Goal: Task Accomplishment & Management: Use online tool/utility

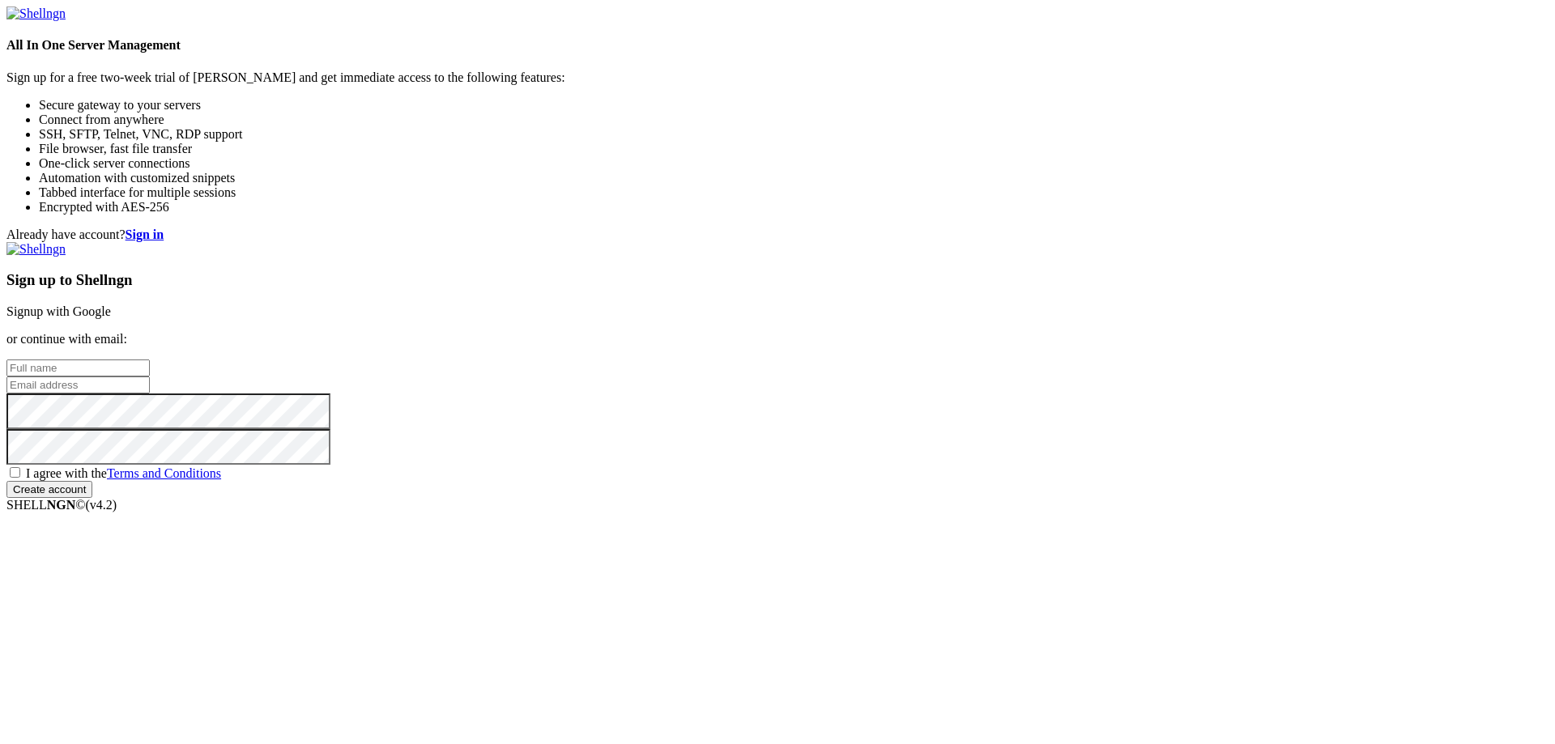
drag, startPoint x: 114, startPoint y: 0, endPoint x: 733, endPoint y: 266, distance: 673.6
click at [326, 53] on h4 "All In One Server Management" at bounding box center [777, 45] width 1542 height 15
click at [150, 360] on input "text" at bounding box center [77, 368] width 143 height 17
type input "Pubert"
type input "Pube Pebble"
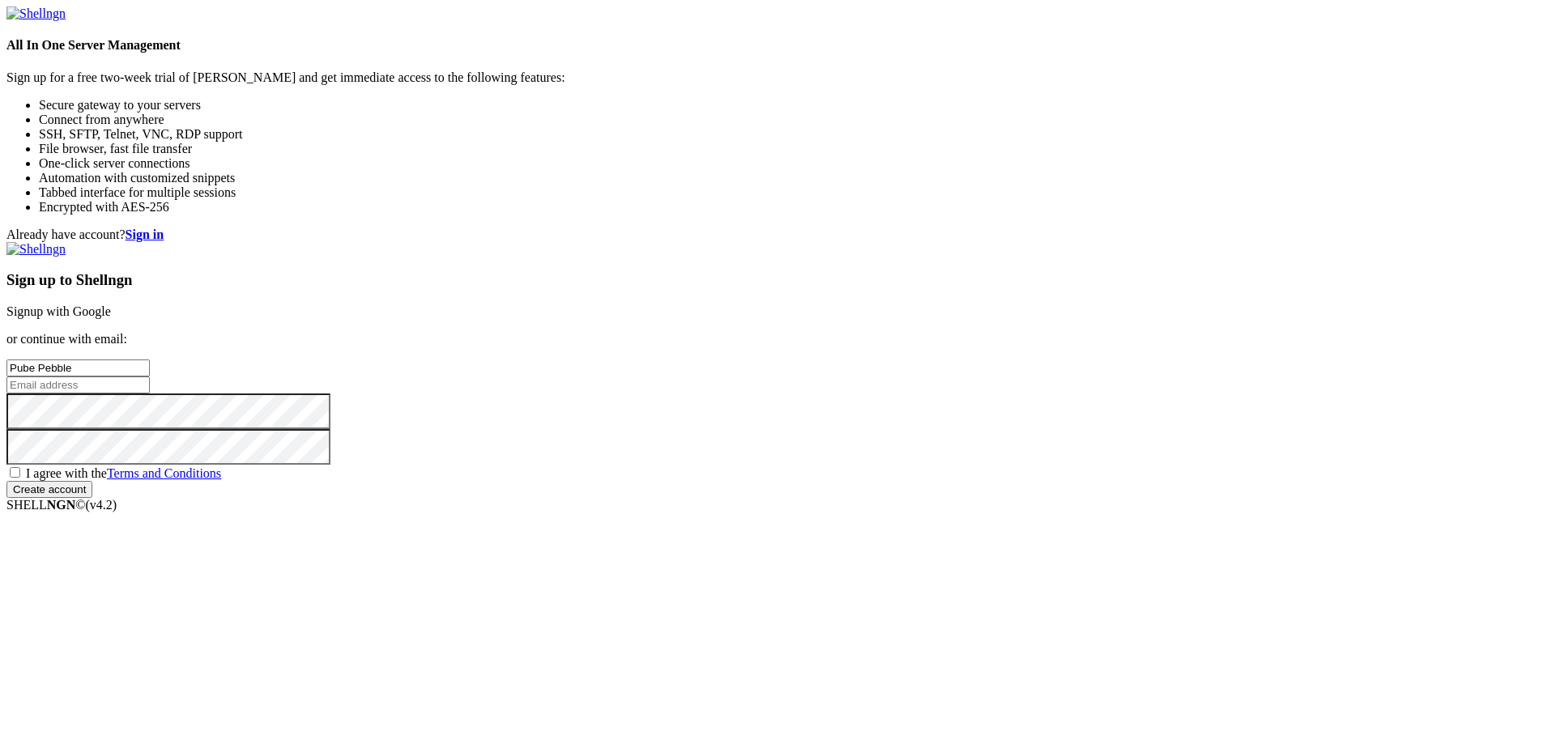
paste input "[EMAIL_ADDRESS][DOMAIN_NAME]"
type input "[EMAIL_ADDRESS][DOMAIN_NAME]"
click at [221, 480] on span "I agree with the Terms and Conditions" at bounding box center [123, 473] width 195 height 14
click at [20, 478] on input "I agree with the Terms and Conditions" at bounding box center [15, 472] width 11 height 11
checkbox input "true"
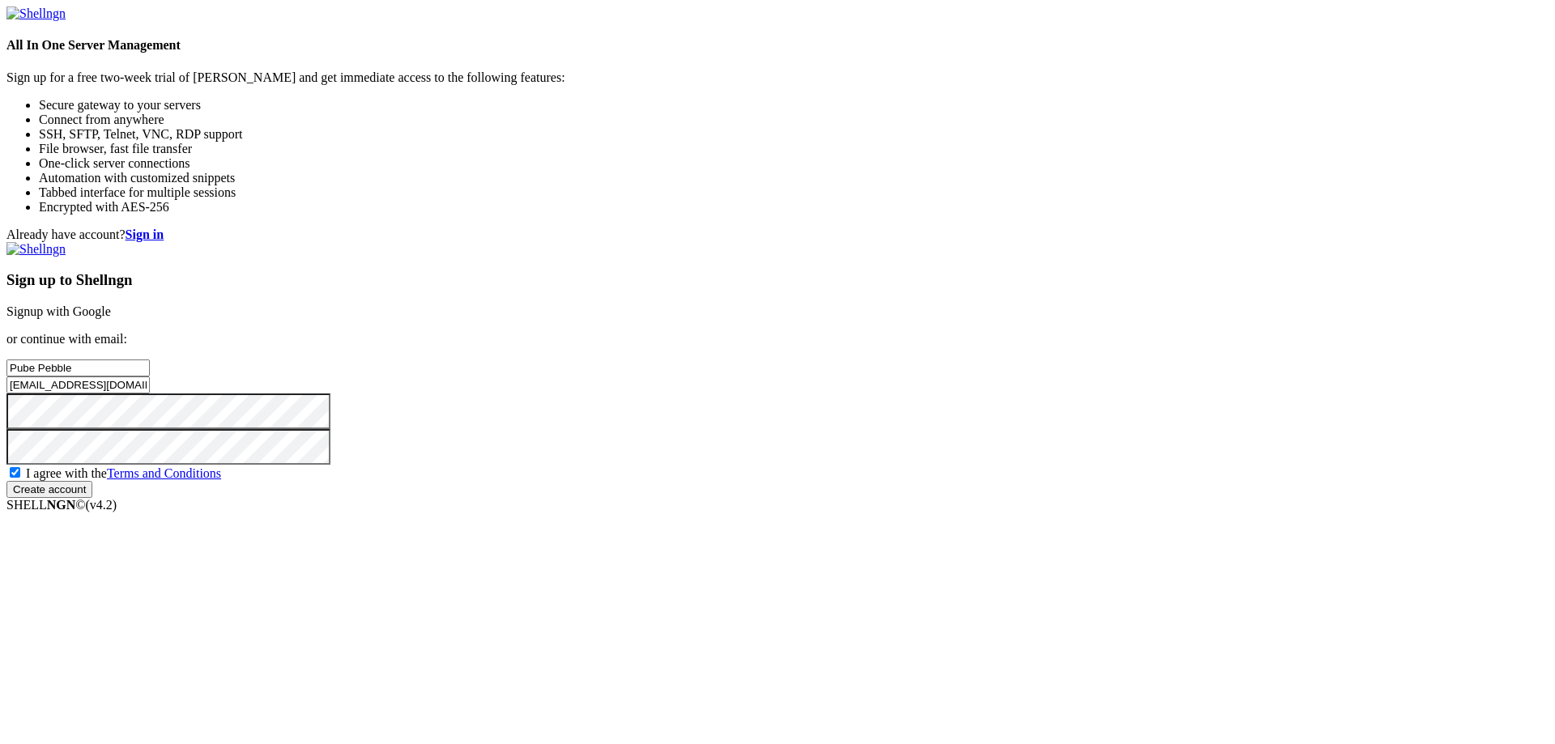
click at [92, 498] on input "Create account" at bounding box center [49, 489] width 86 height 17
click at [730, 491] on div "Already have account? Sign in Sign up to Shellngn Signup with Google or continu…" at bounding box center [777, 370] width 1542 height 285
click at [150, 377] on input "vijegid857@chaublog.com" at bounding box center [77, 385] width 143 height 17
click at [92, 498] on input "Create account" at bounding box center [49, 489] width 86 height 17
click at [150, 377] on input "vijegid857@chaublog.com" at bounding box center [77, 385] width 143 height 17
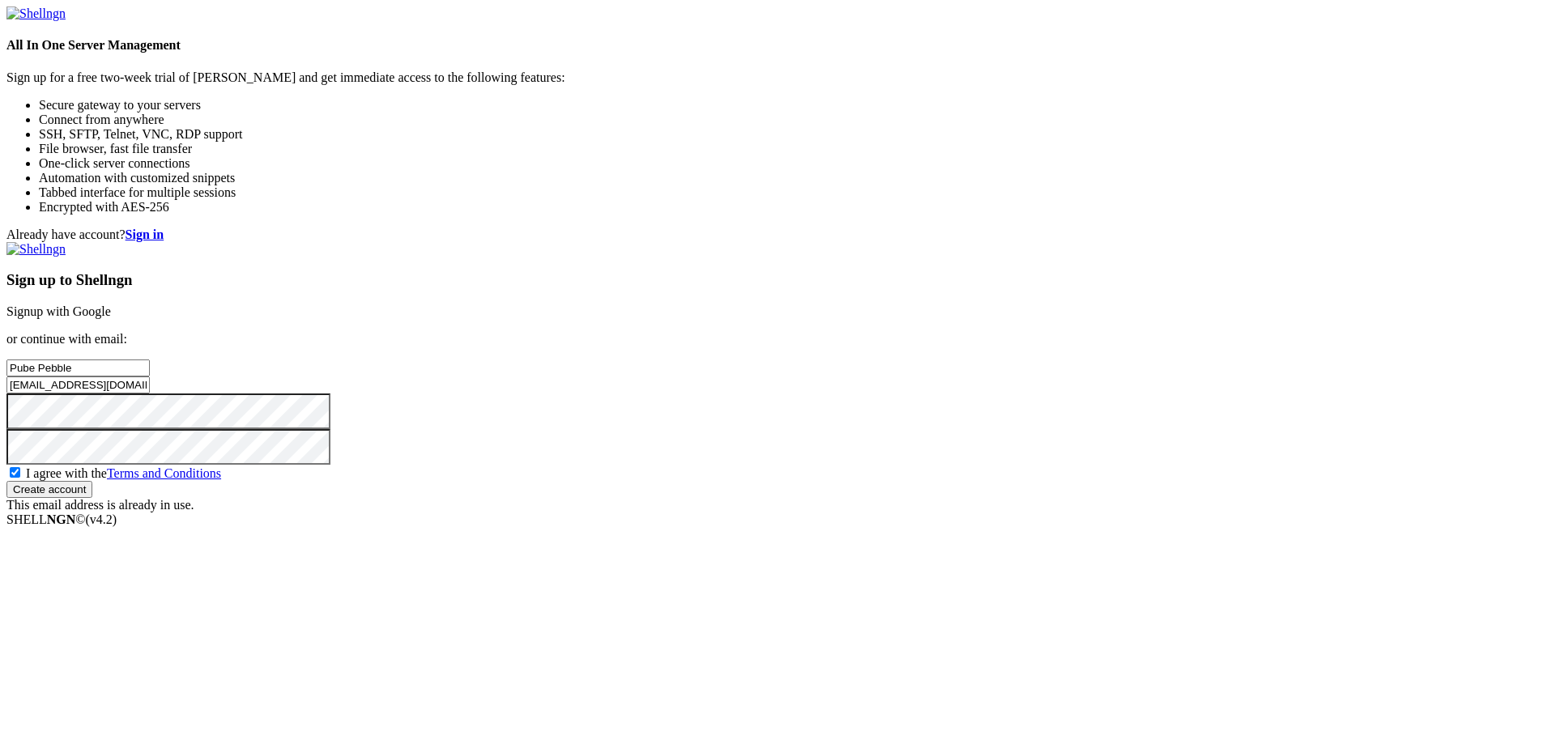
paste input "f05torialy@jkotypc"
type input "f05torialy@jkotypc.com"
click at [92, 498] on input "Create account" at bounding box center [49, 489] width 86 height 17
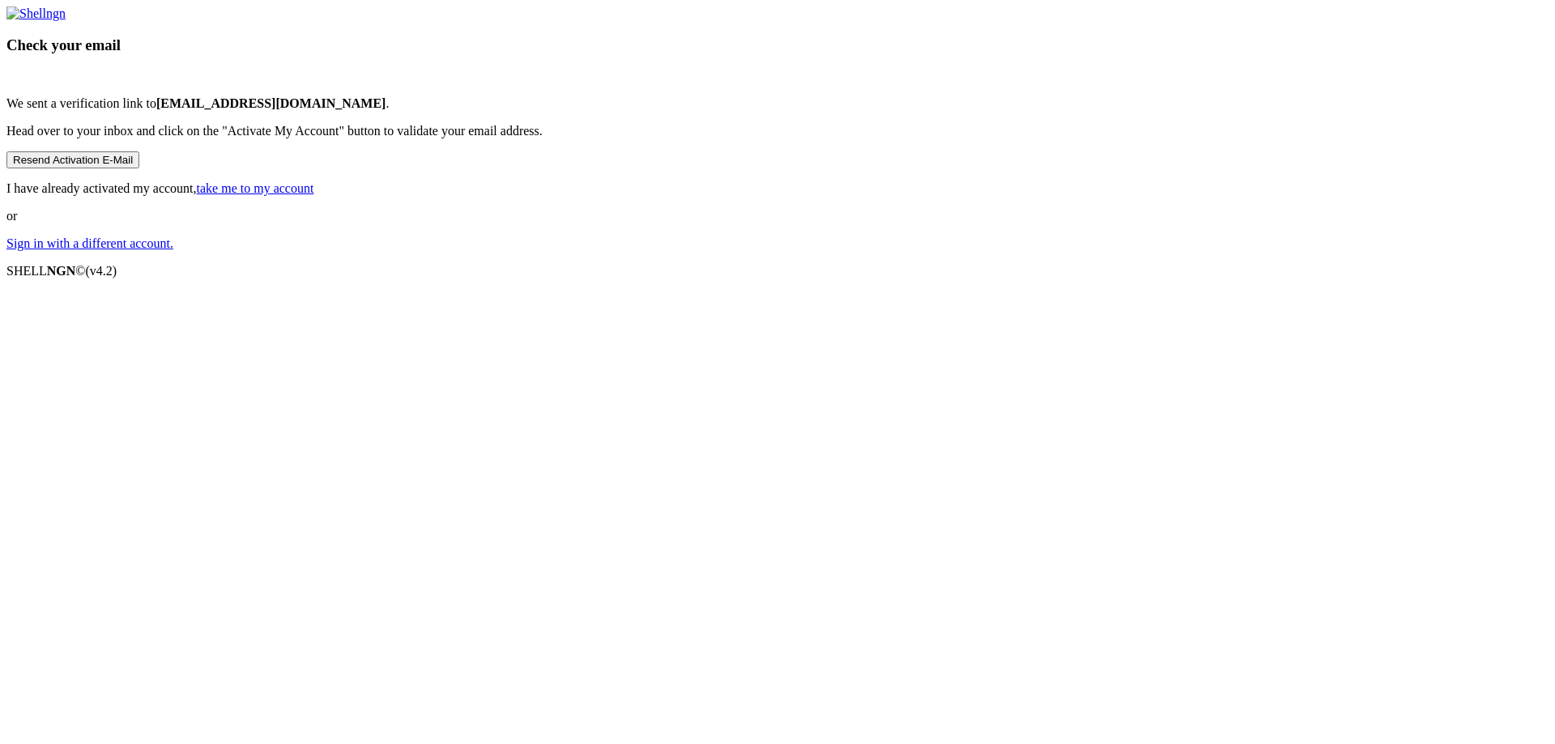
click at [139, 168] on button "Resend Activation E-Mail" at bounding box center [72, 159] width 133 height 17
click at [317, 251] on div "Check your email We sent a verification link to f05torialy@jkotypc.com . Head o…" at bounding box center [777, 128] width 1542 height 245
click at [139, 168] on button "Resend Activation E-Mail" at bounding box center [72, 159] width 133 height 17
click at [823, 251] on div "Check your email We sent a verification link to f05torialy@jkotypc.com . Head o…" at bounding box center [777, 128] width 1542 height 245
click at [173, 250] on link "Sign in with a different account." at bounding box center [89, 243] width 167 height 14
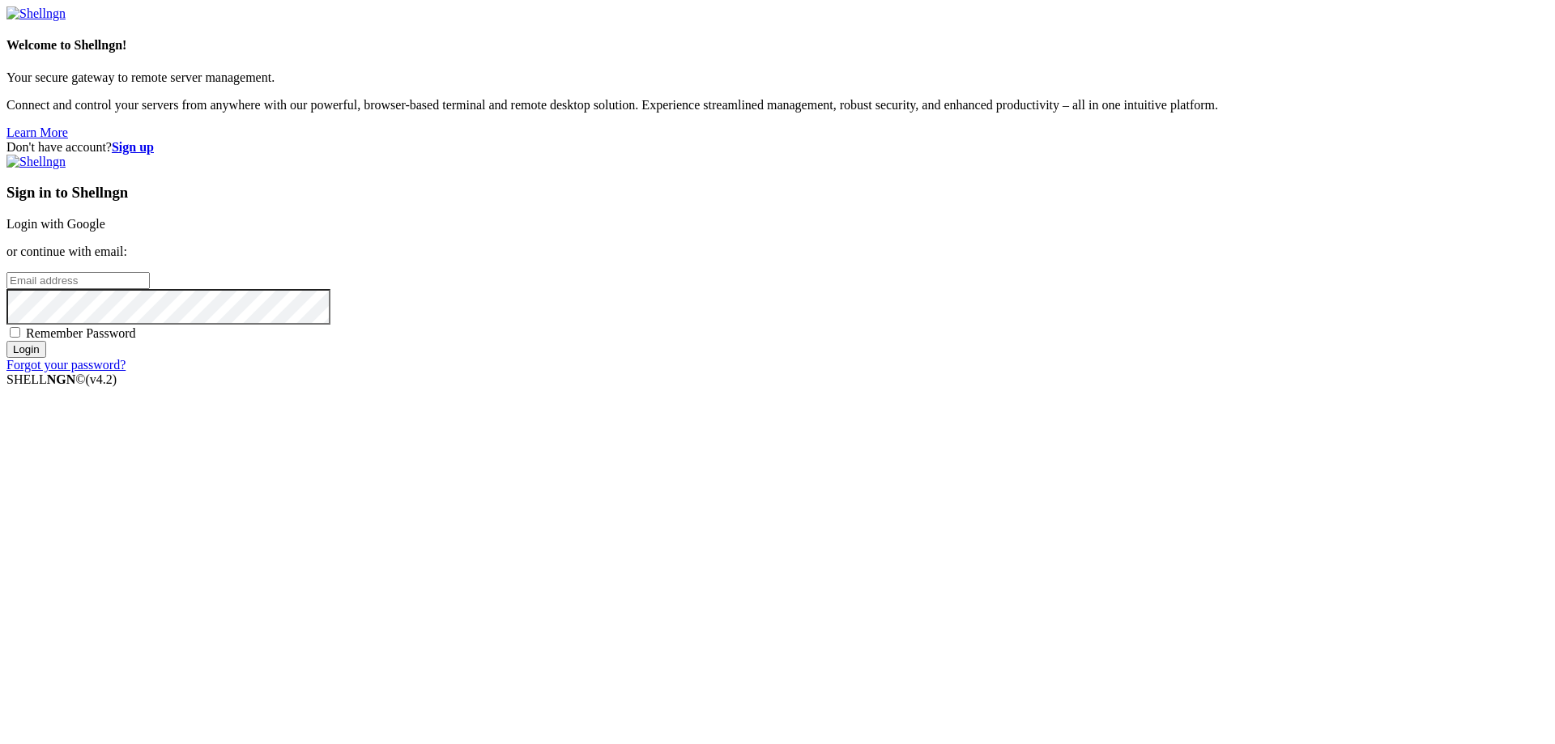
click at [1509, 140] on div "Don't have account? Sign up Sign in to Shellngn Login with Google or continue w…" at bounding box center [777, 256] width 1542 height 232
click at [154, 140] on strong "Sign up" at bounding box center [133, 147] width 42 height 14
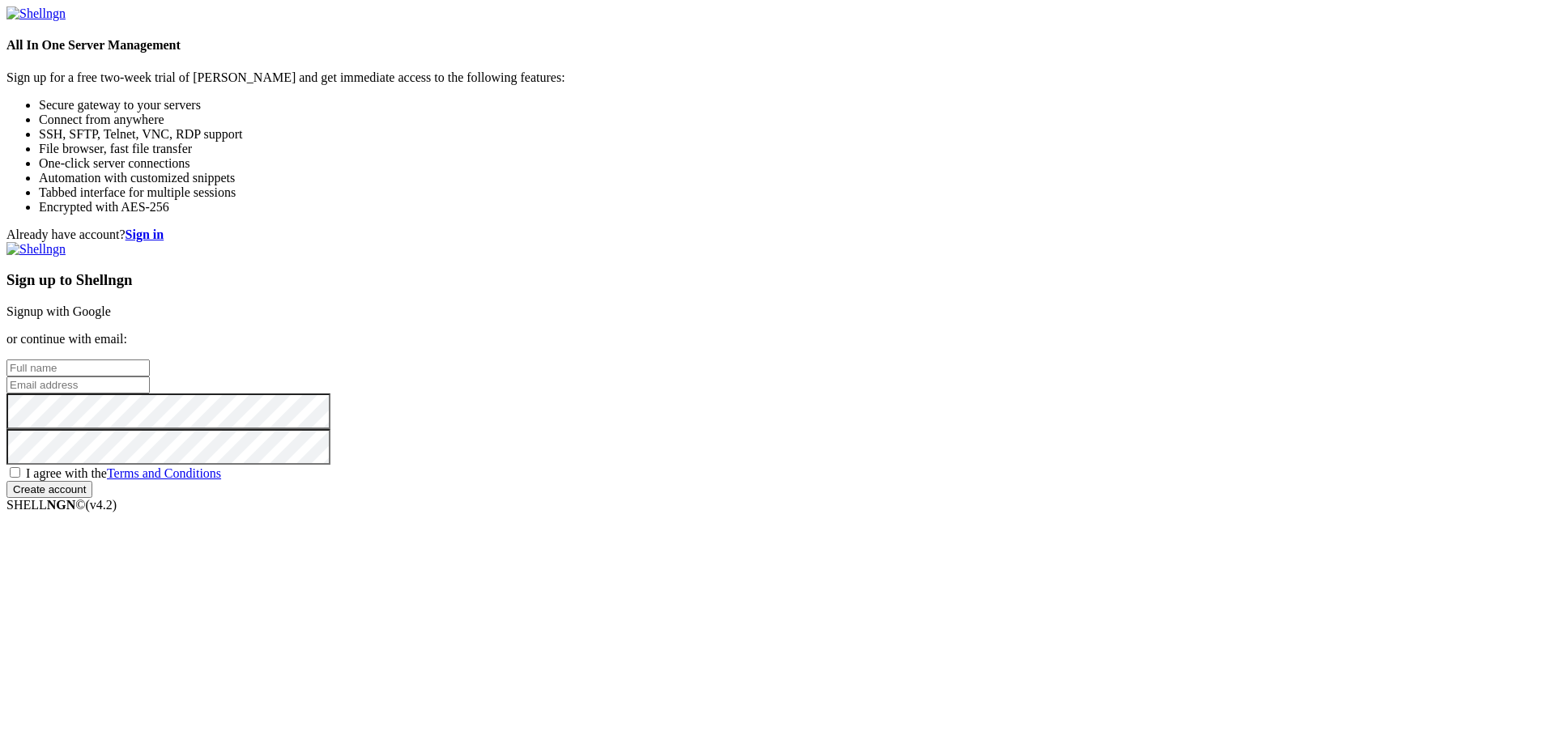
click at [436, 215] on div "All In One Server Management Sign up for a free two-week trial of Shellngn and …" at bounding box center [777, 110] width 1542 height 208
click at [150, 360] on input "text" at bounding box center [77, 368] width 143 height 17
type input "p"
type input "Pubey Pebbey"
paste input "[EMAIL_ADDRESS][DOMAIN_NAME]"
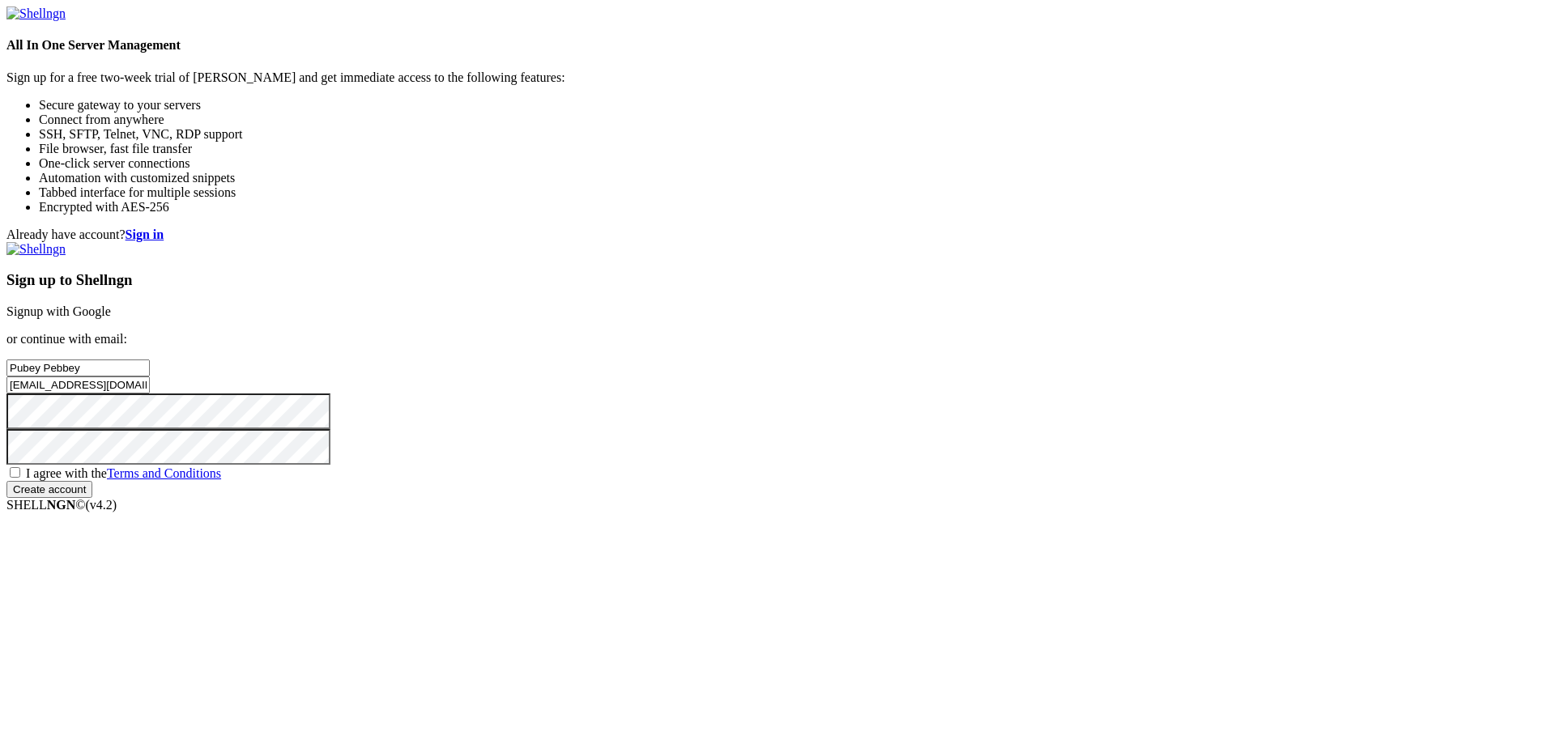
type input "[EMAIL_ADDRESS][DOMAIN_NAME]"
click at [879, 488] on div "Sign up to Shellngn Signup with Google or continue with email: Pubey Pebbey hiz…" at bounding box center [777, 370] width 1542 height 256
click at [221, 480] on span "I agree with the Terms and Conditions" at bounding box center [123, 473] width 195 height 14
click at [20, 478] on input "I agree with the Terms and Conditions" at bounding box center [15, 472] width 11 height 11
checkbox input "true"
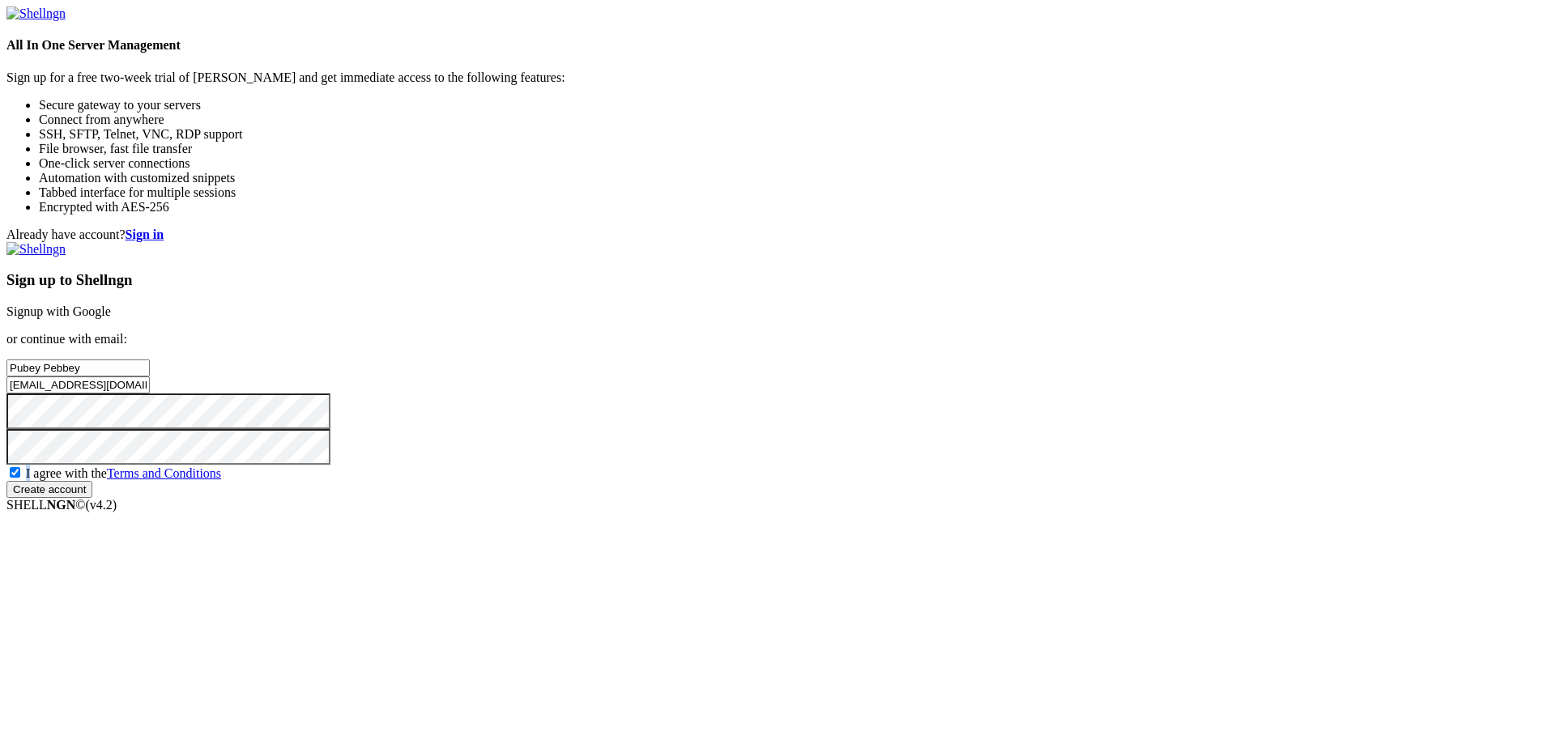
click at [92, 498] on input "Create account" at bounding box center [49, 489] width 86 height 17
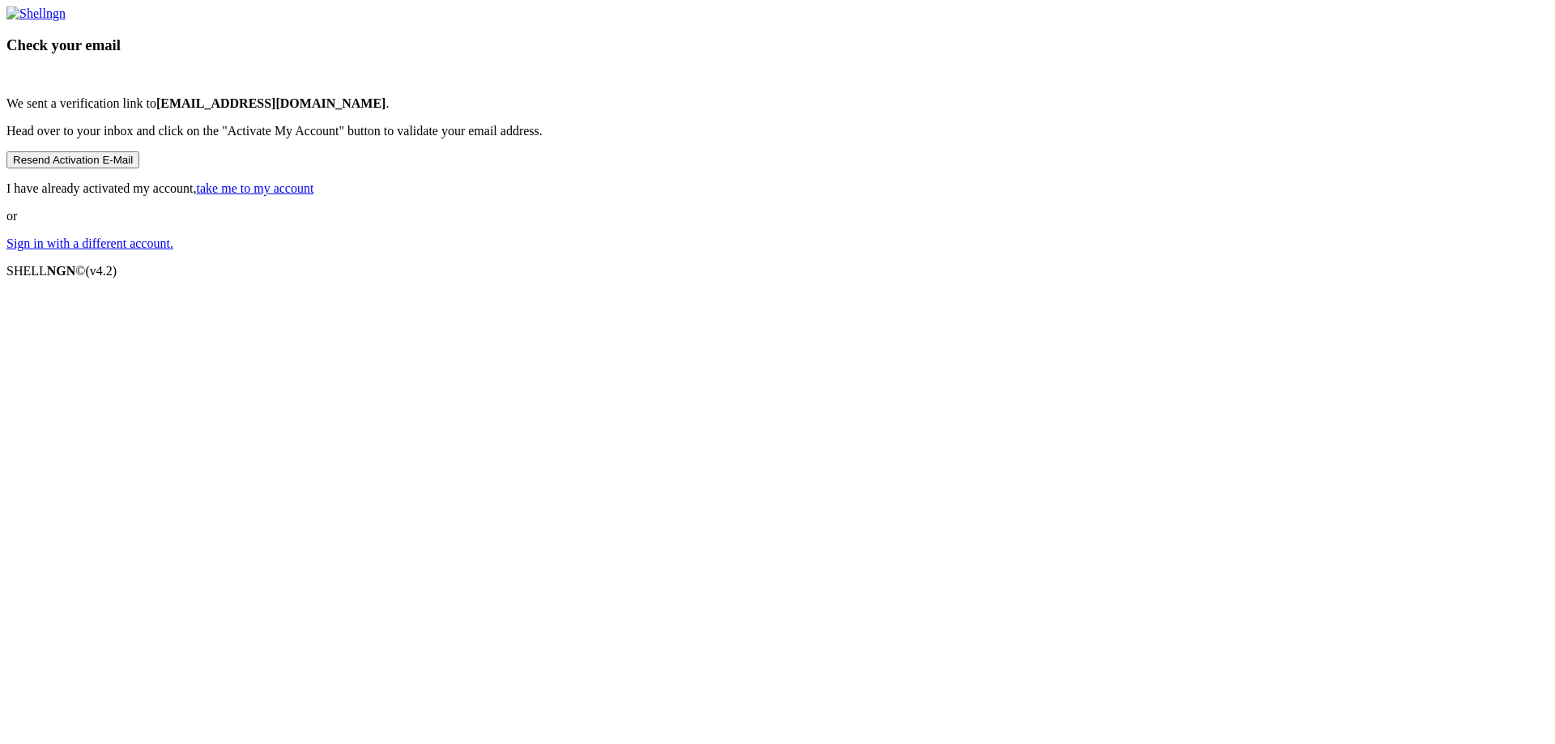
click at [6, 251] on div "Check your email We sent a verification link to hizaqaji@fxzig.com . Head over …" at bounding box center [777, 128] width 1542 height 245
click at [880, 251] on div "Check your email We sent a verification link to hizaqaji@fxzig.com . Head over …" at bounding box center [777, 128] width 1542 height 245
click at [884, 251] on div "Check your email We sent a verification link to hizaqaji@fxzig.com . Head over …" at bounding box center [777, 128] width 1542 height 245
click at [314, 195] on link "take me to my account" at bounding box center [255, 188] width 117 height 14
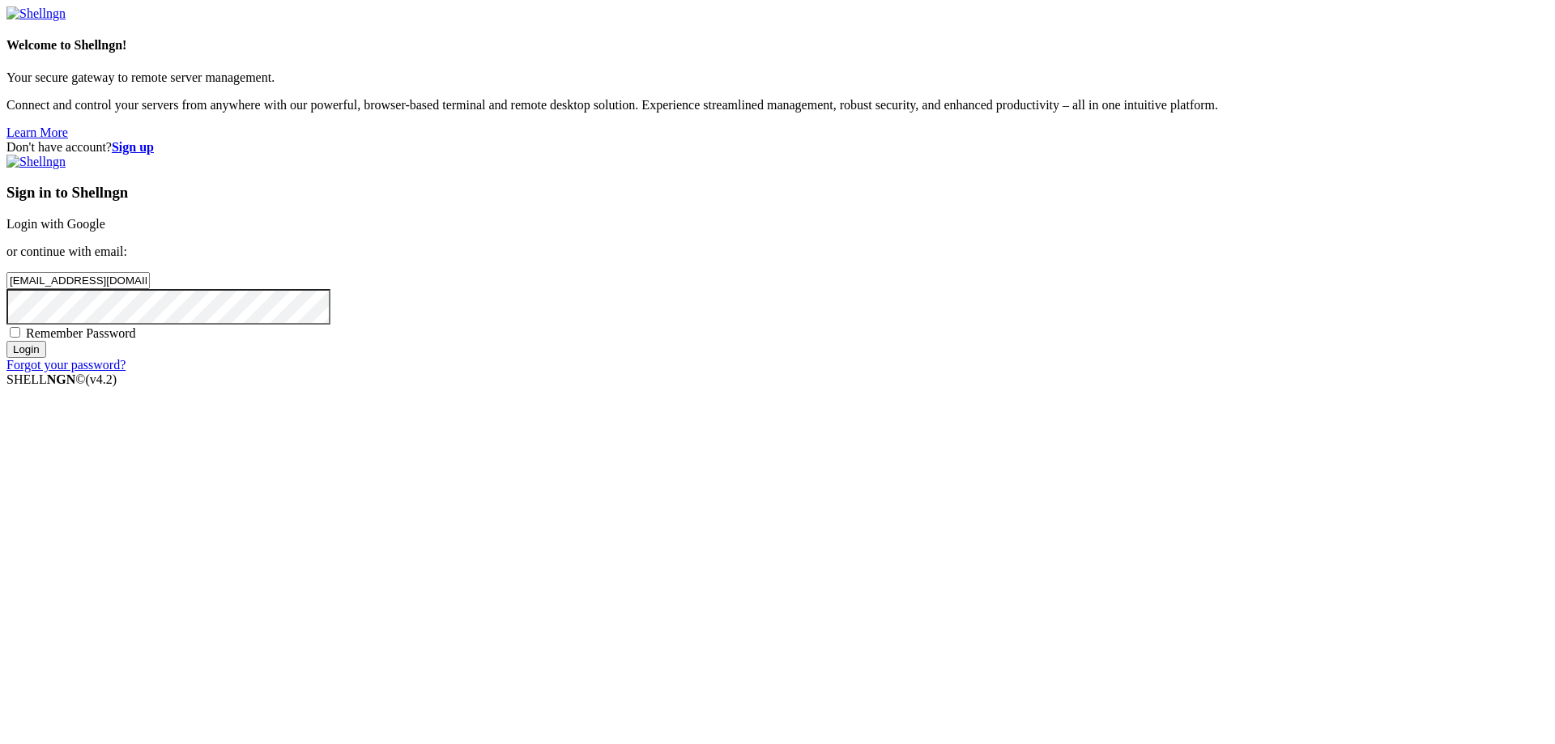
type input "[EMAIL_ADDRESS][DOMAIN_NAME]"
click at [46, 358] on input "Login" at bounding box center [26, 349] width 40 height 17
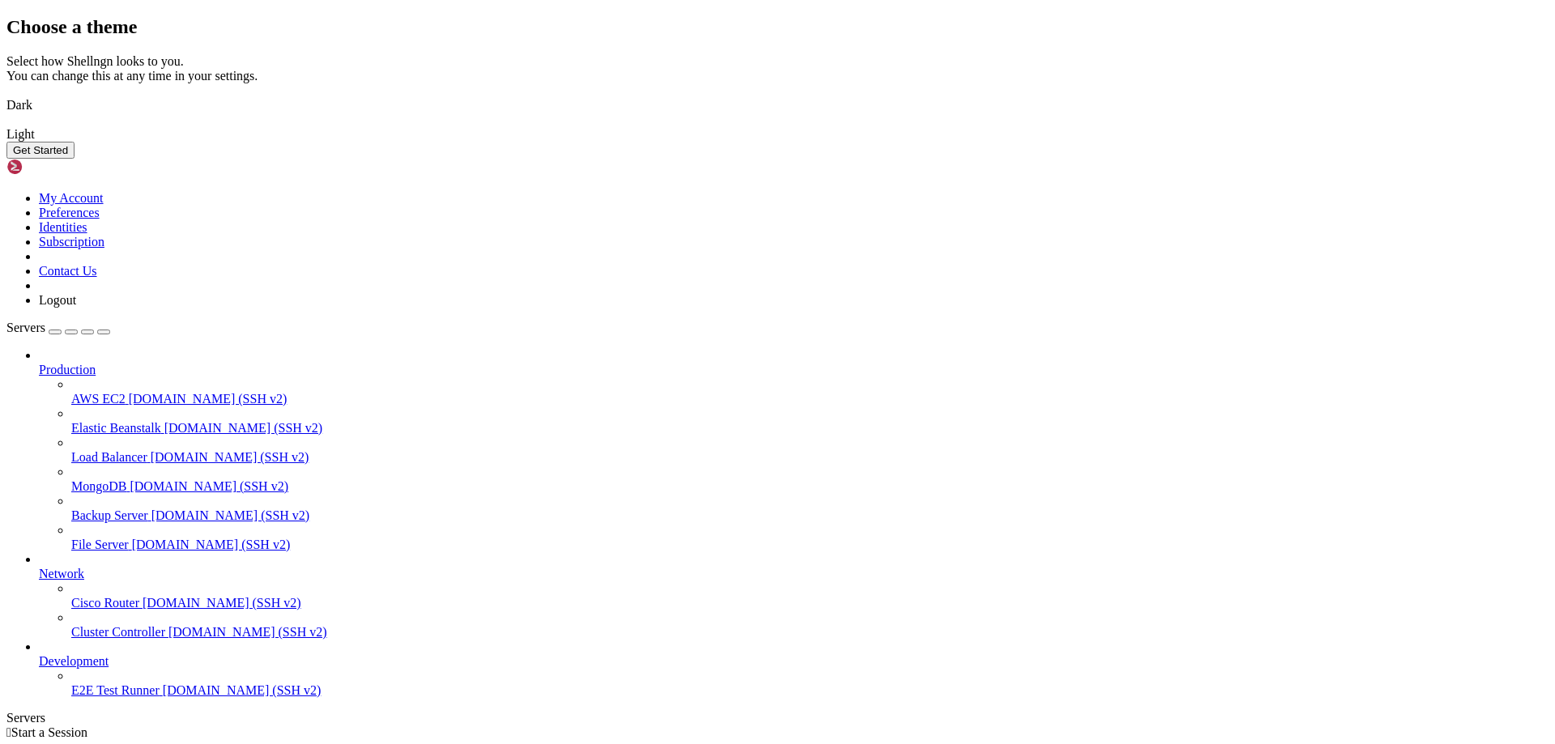
click at [6, 95] on img at bounding box center [6, 95] width 0 height 0
click at [987, 159] on div "Get Started" at bounding box center [777, 150] width 1542 height 17
click at [75, 159] on button "Get Started" at bounding box center [40, 150] width 68 height 17
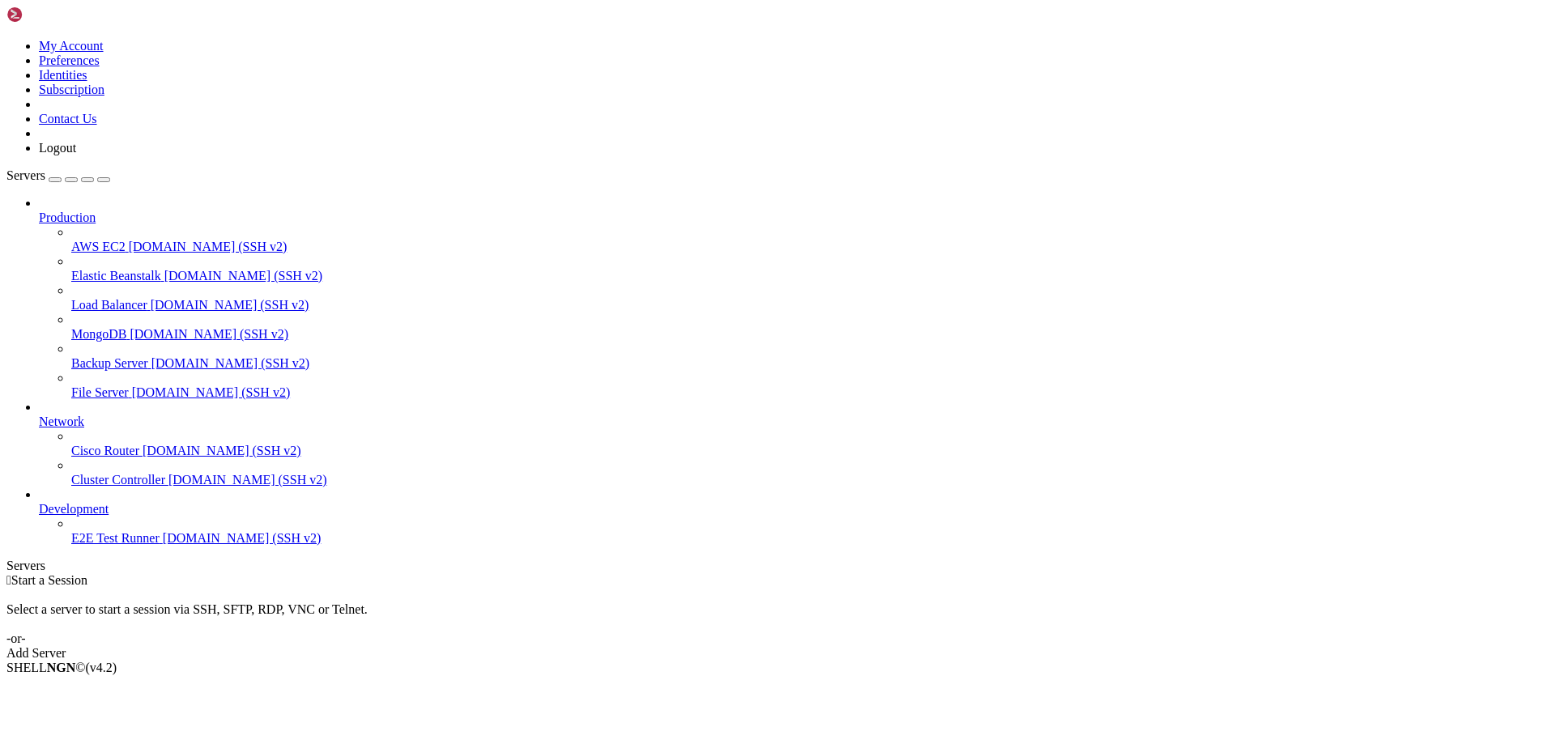
click at [850, 573] on div " Start a Session Select a server to start a session via SSH, SFTP, RDP, VNC or…" at bounding box center [777, 616] width 1542 height 87
click at [844, 646] on link "Add Server" at bounding box center [777, 653] width 1542 height 15
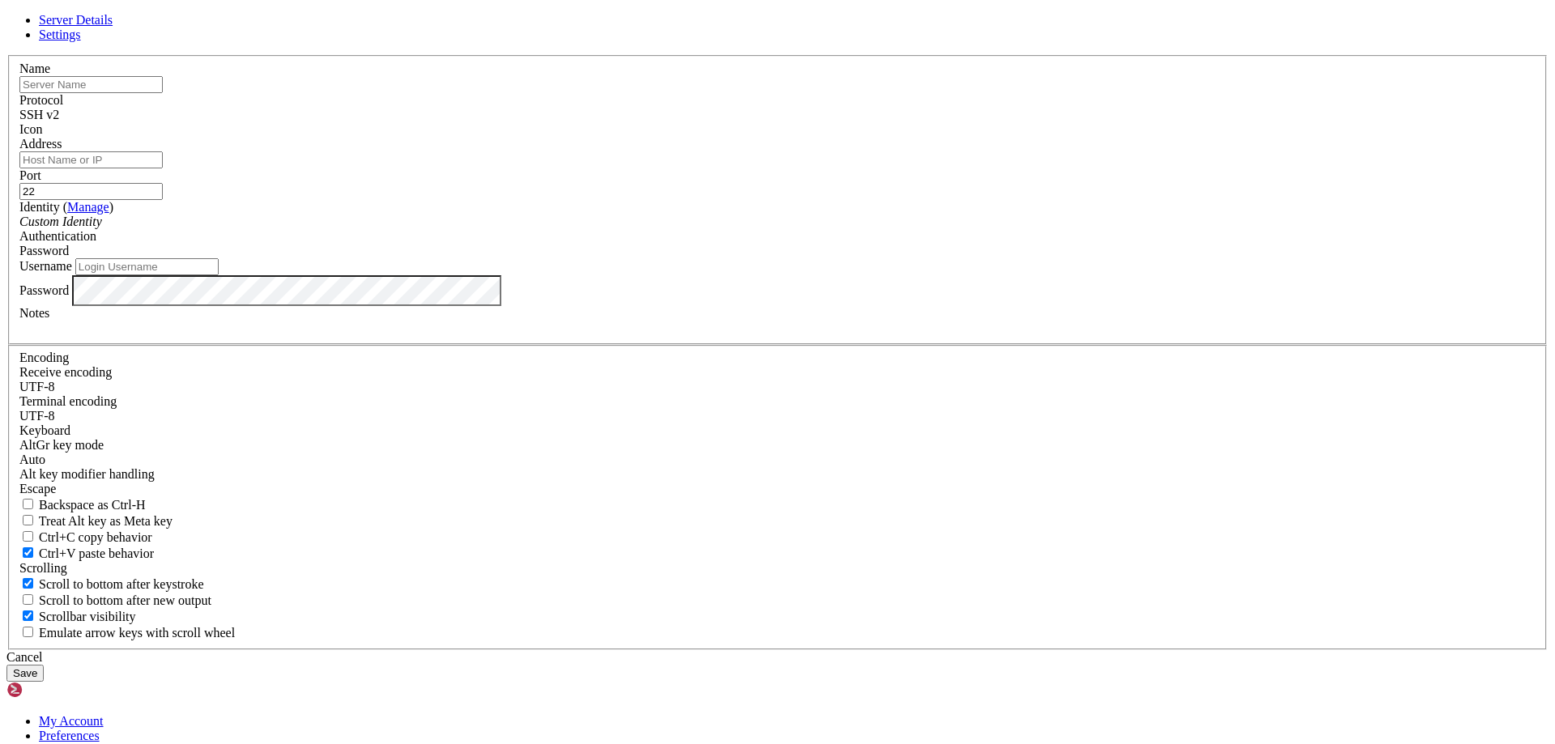
click at [262, 202] on div "Server Details Settings Name Protocol SSH v2 Icon" at bounding box center [777, 347] width 1542 height 669
click at [163, 93] on input "text" at bounding box center [90, 84] width 143 height 17
type input "rat method"
click at [113, 214] on label "Identity ( Manage )" at bounding box center [66, 207] width 94 height 14
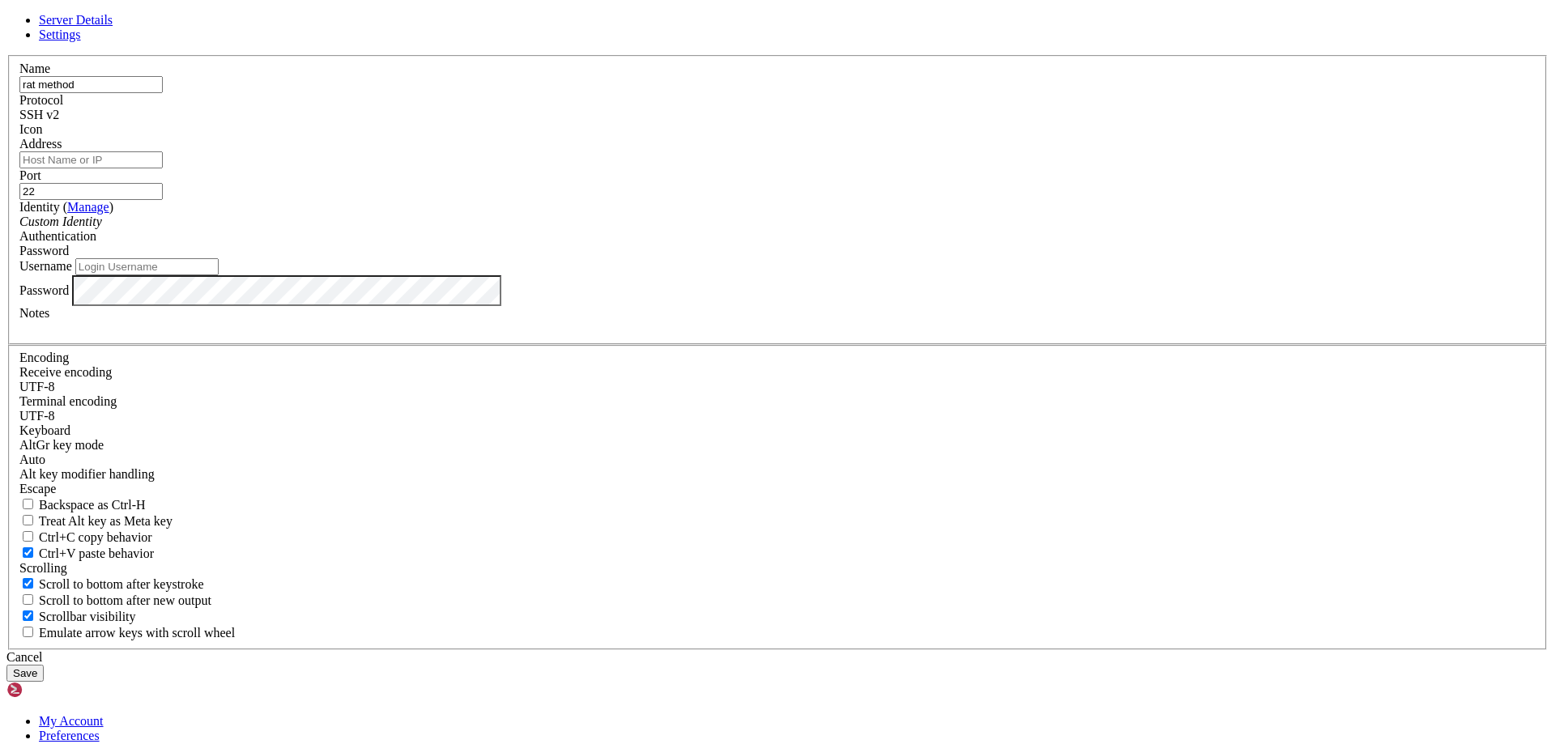
click at [163, 168] on input "Address" at bounding box center [90, 159] width 143 height 17
paste input "[TECHNICAL_ID]"
type input "[TECHNICAL_ID]"
click at [219, 275] on input "Username" at bounding box center [146, 266] width 143 height 17
type input "history"
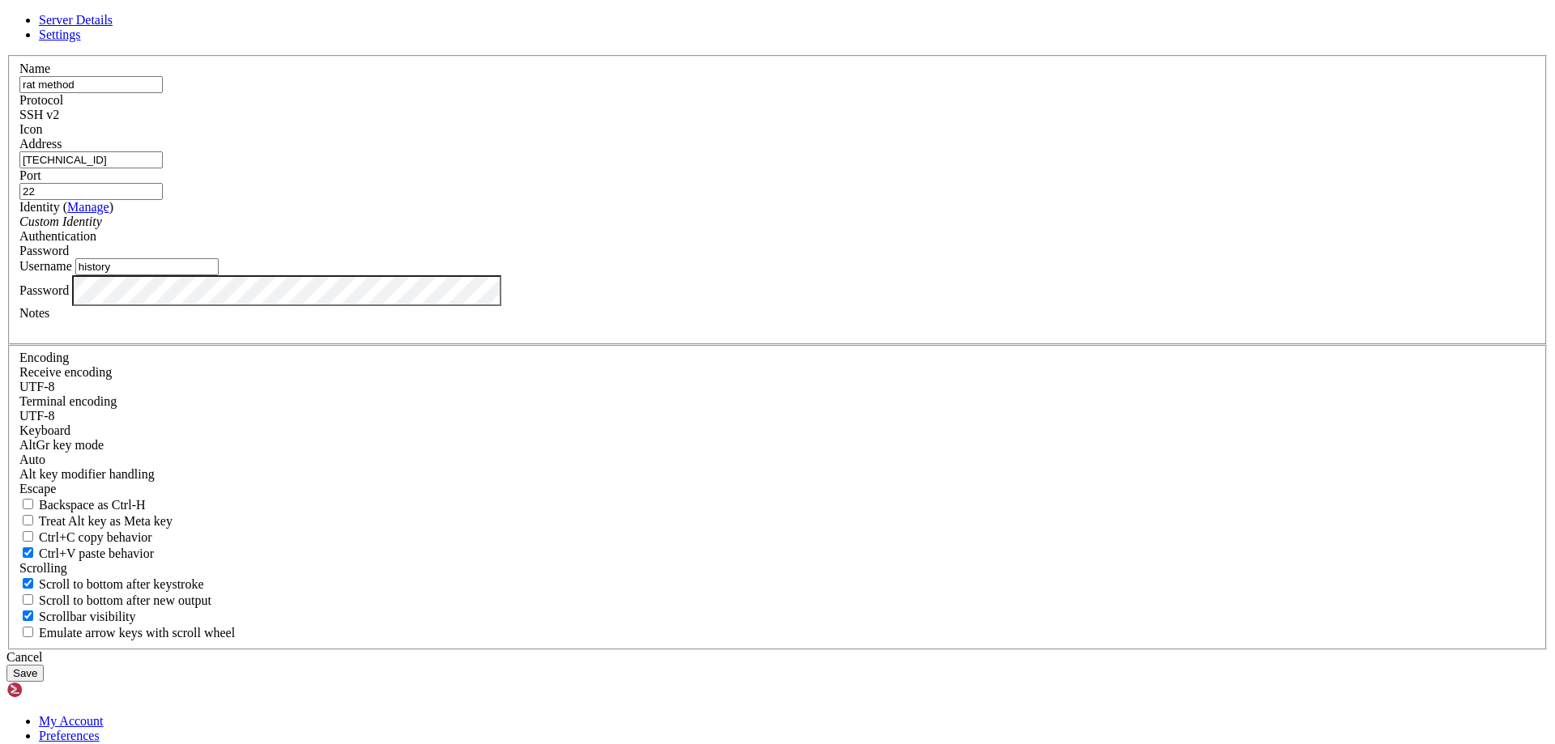
click at [44, 665] on button "Save" at bounding box center [24, 673] width 37 height 17
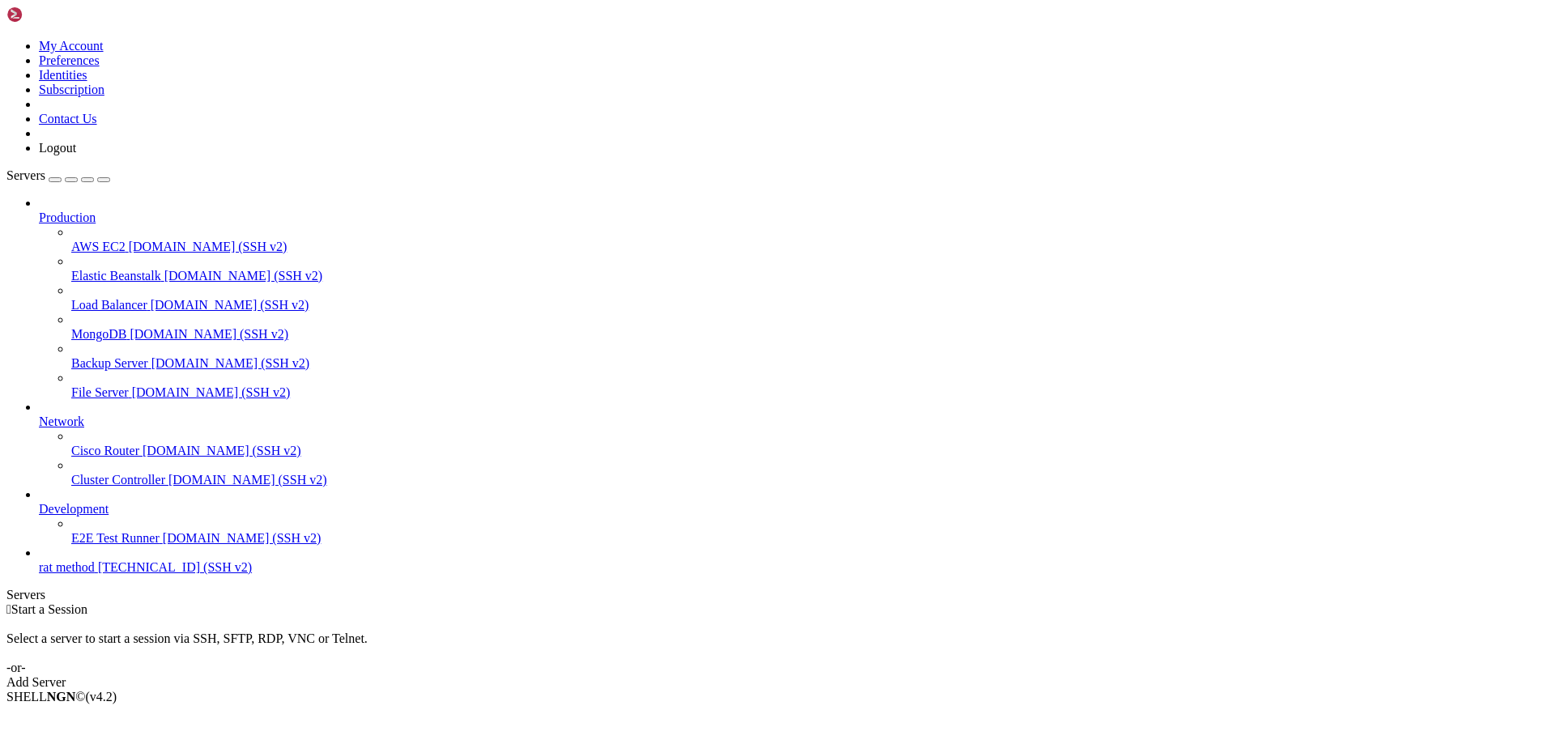
click at [151, 211] on link "Production" at bounding box center [793, 218] width 1509 height 15
click at [172, 211] on link "Production" at bounding box center [793, 218] width 1509 height 15
click at [39, 211] on icon at bounding box center [39, 211] width 0 height 0
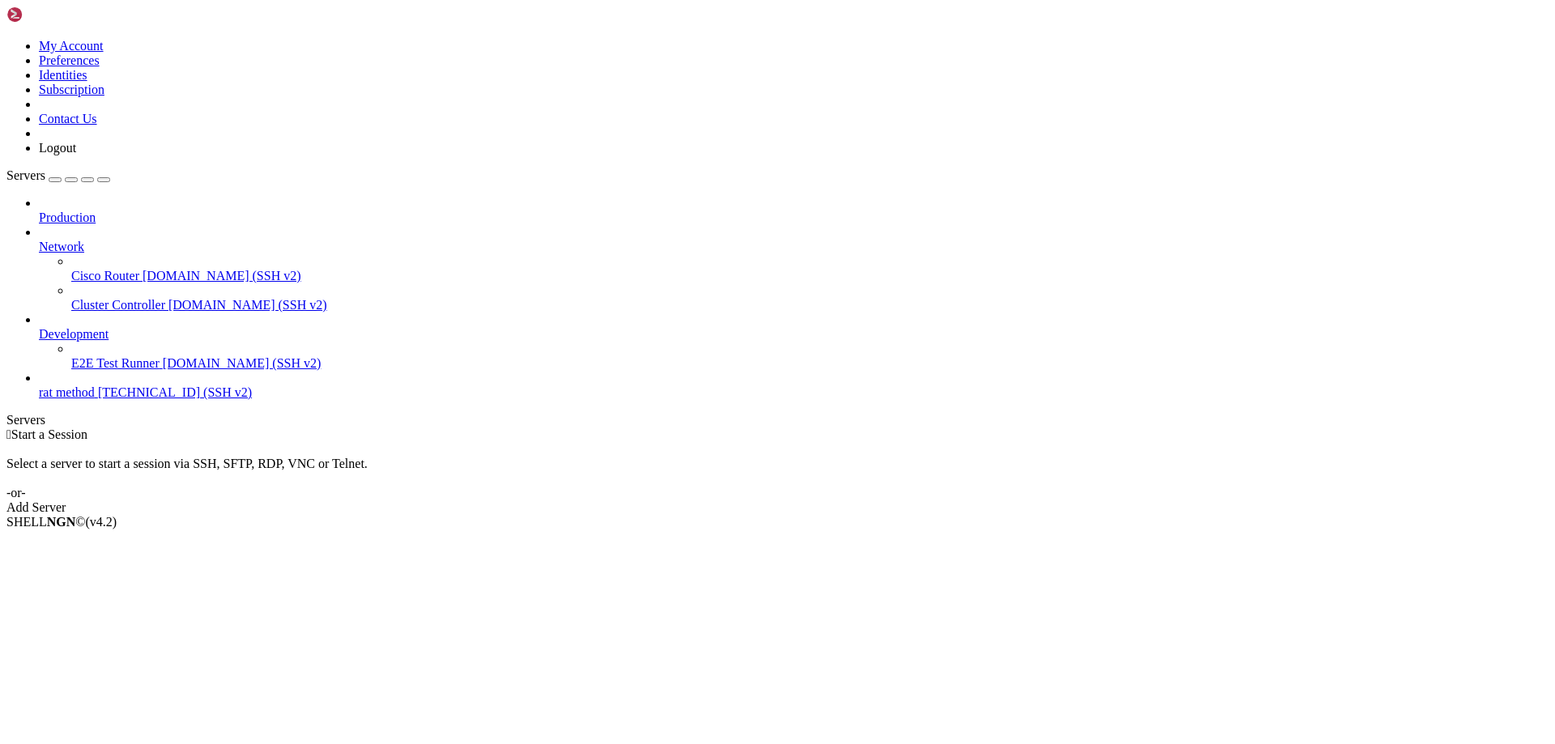
click at [39, 240] on icon at bounding box center [39, 240] width 0 height 0
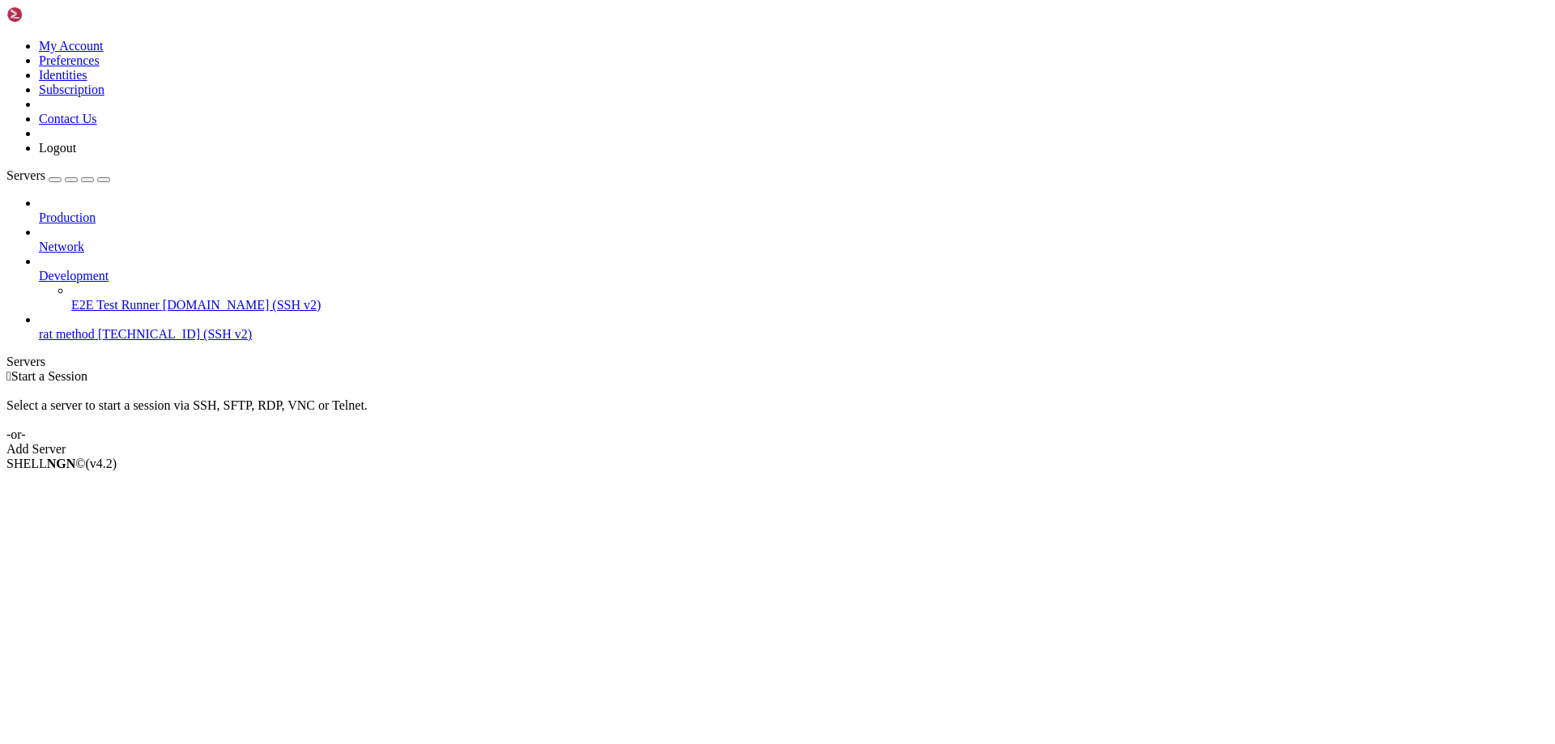
click at [183, 254] on div at bounding box center [793, 261] width 1509 height 15
click at [39, 269] on icon at bounding box center [39, 269] width 0 height 0
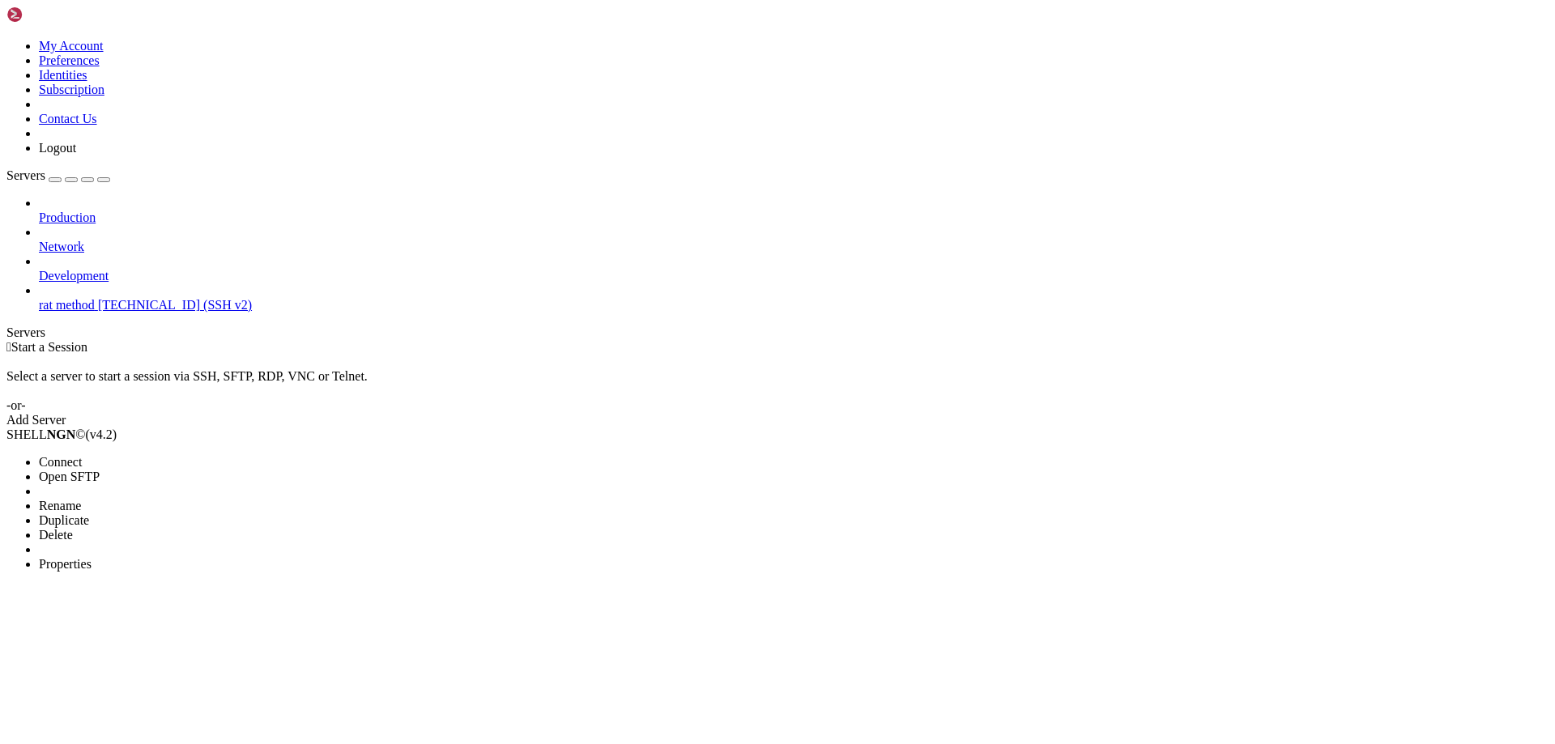
click at [82, 455] on span "Connect" at bounding box center [60, 462] width 43 height 14
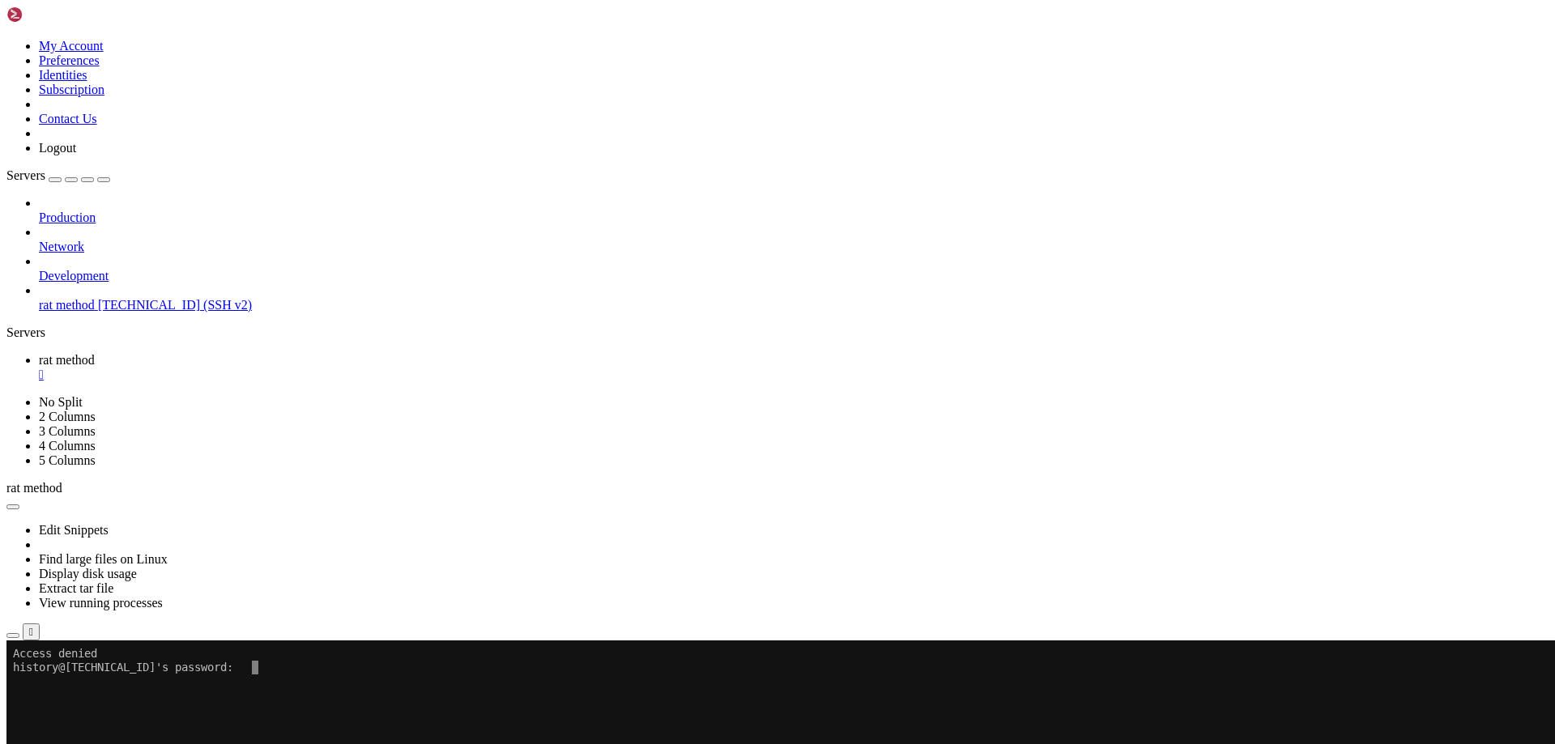
click at [308, 368] on div "" at bounding box center [793, 375] width 1509 height 15
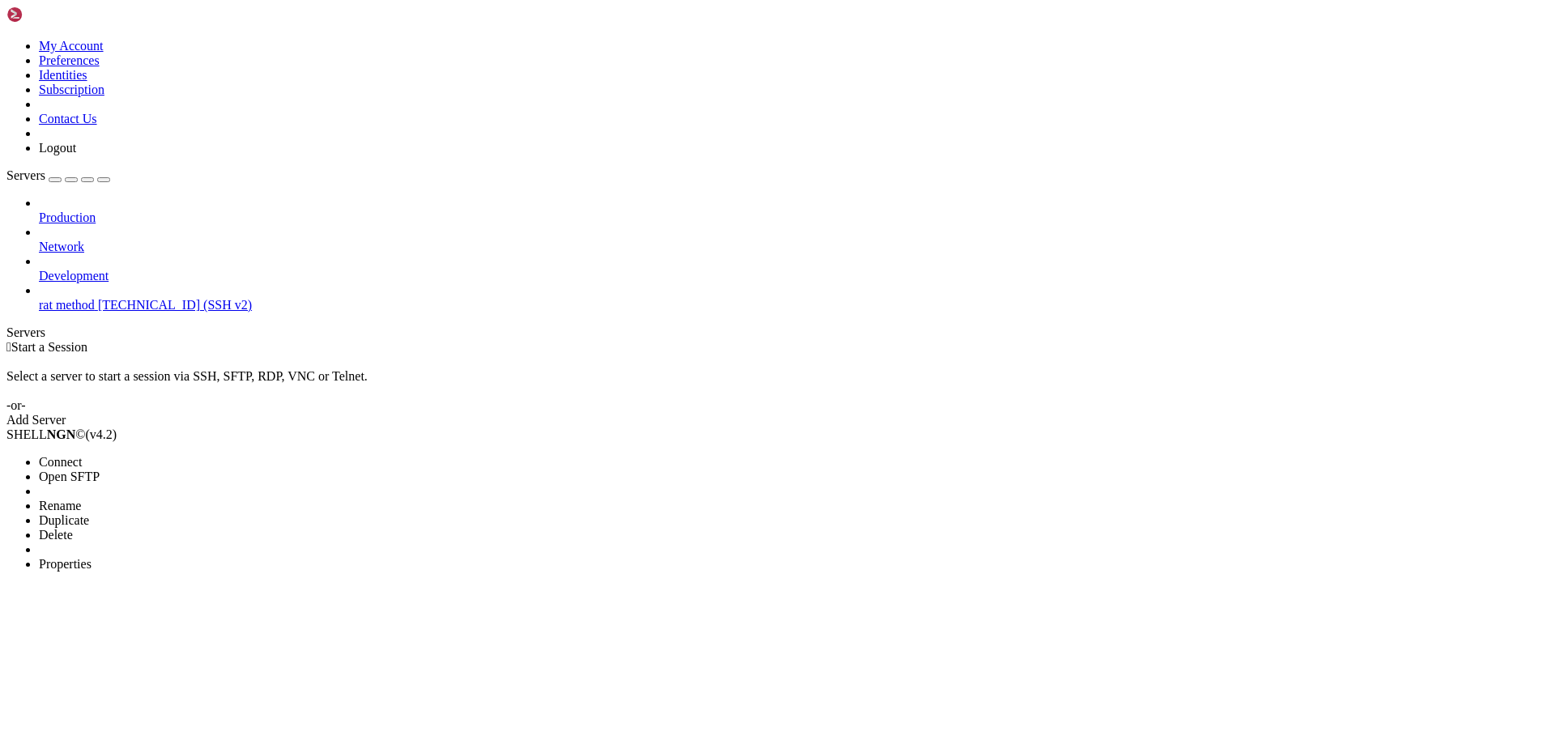
click at [92, 557] on span "Properties" at bounding box center [65, 564] width 53 height 14
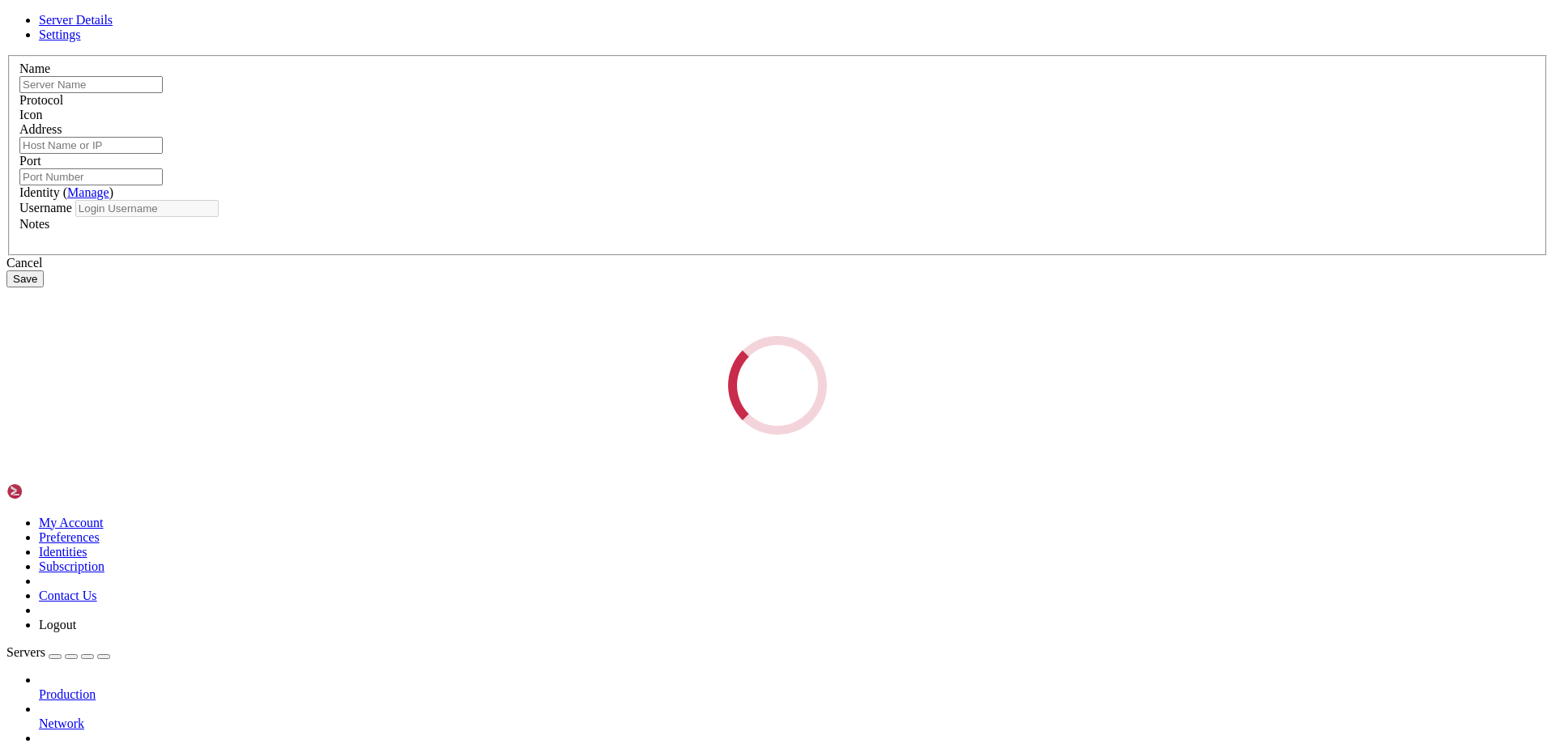
type input "rat method"
type input "[TECHNICAL_ID]"
type input "22"
type input "history"
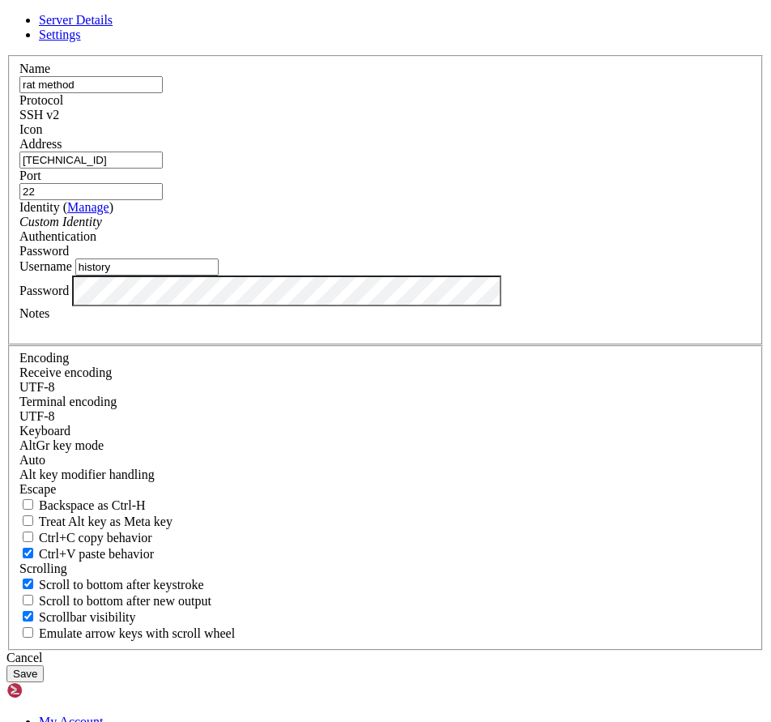
click at [247, 306] on div "Password" at bounding box center [385, 290] width 732 height 31
click at [6, 665] on button "Save" at bounding box center [24, 673] width 37 height 17
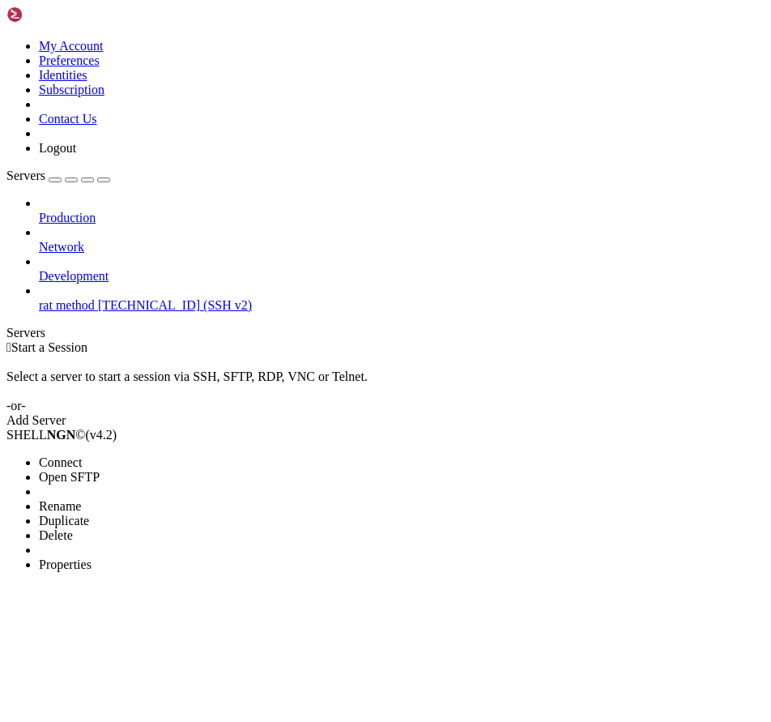
click at [169, 455] on li "Connect" at bounding box center [112, 462] width 147 height 15
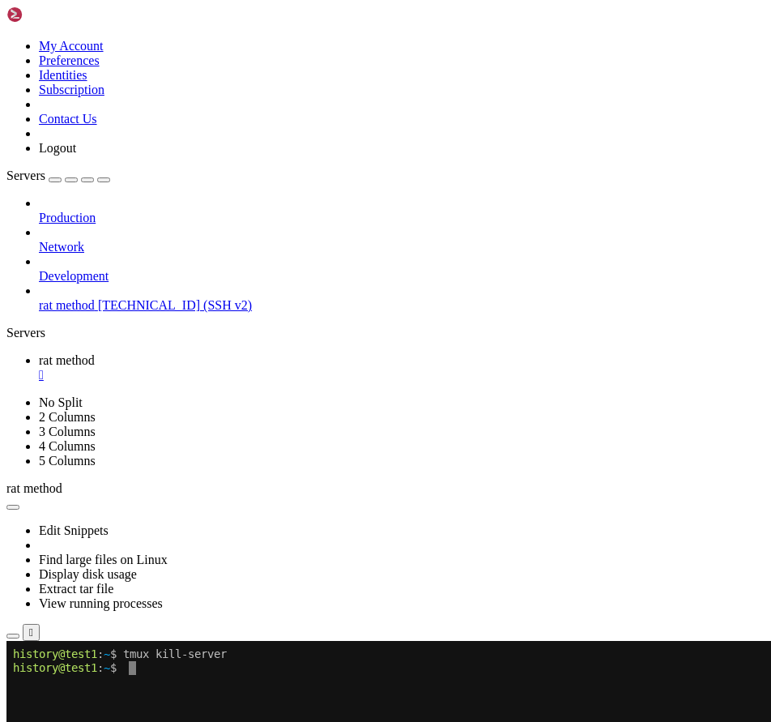
drag, startPoint x: 224, startPoint y: 802, endPoint x: 68, endPoint y: 807, distance: 155.6
drag, startPoint x: 225, startPoint y: 807, endPoint x: 68, endPoint y: 811, distance: 157.2
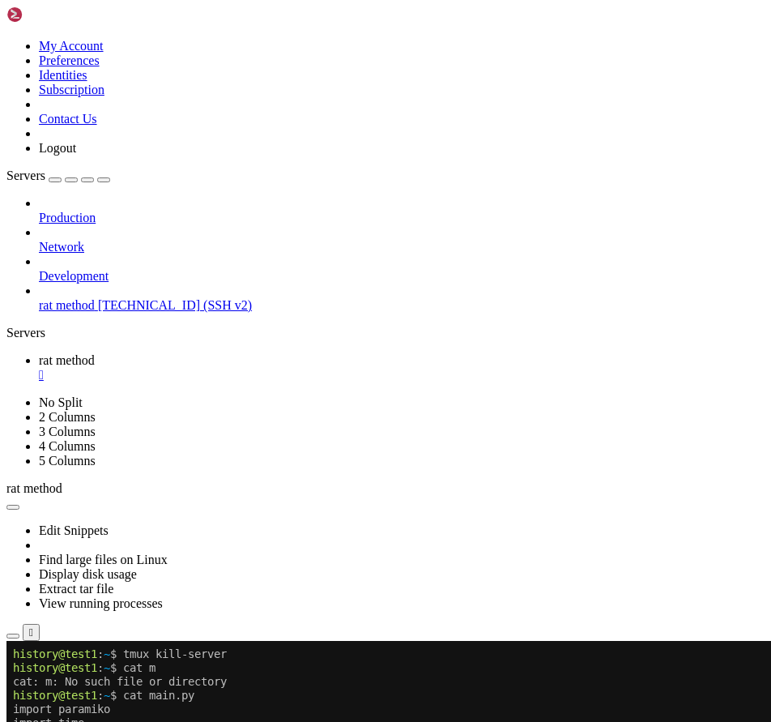
copy x-row "[DOMAIN_NAME]"
copy x-row "j5QBOr9owhue"
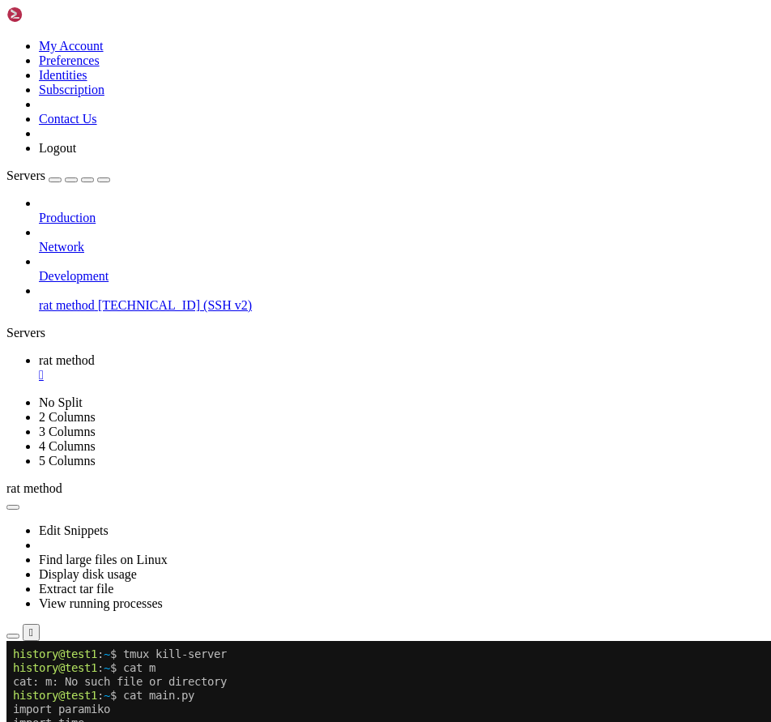
click at [300, 368] on div "" at bounding box center [402, 375] width 726 height 15
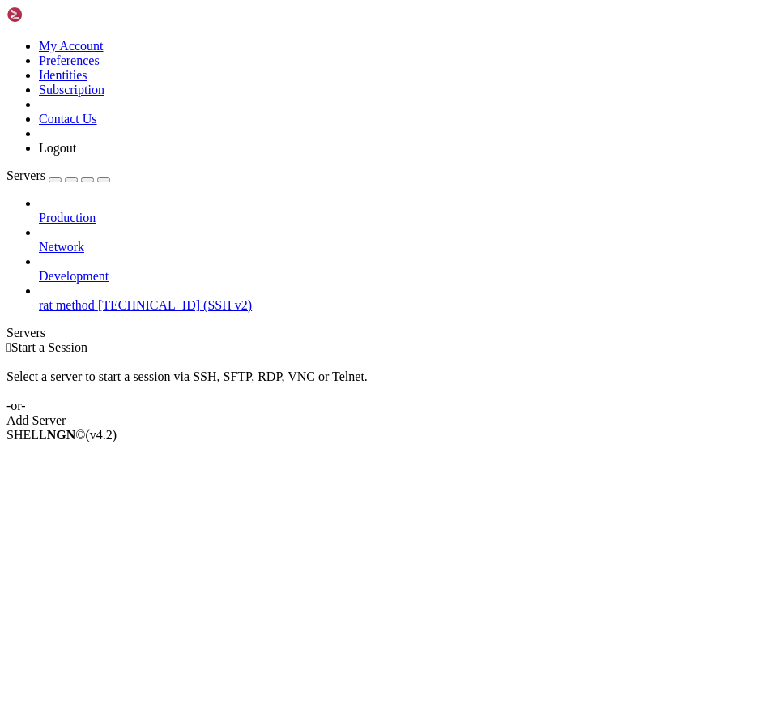
click at [130, 259] on div "Production Network Development rat method [TECHNICAL_ID] (SSH v2)" at bounding box center [385, 254] width 758 height 117
click at [460, 413] on div "Add Server" at bounding box center [385, 420] width 758 height 15
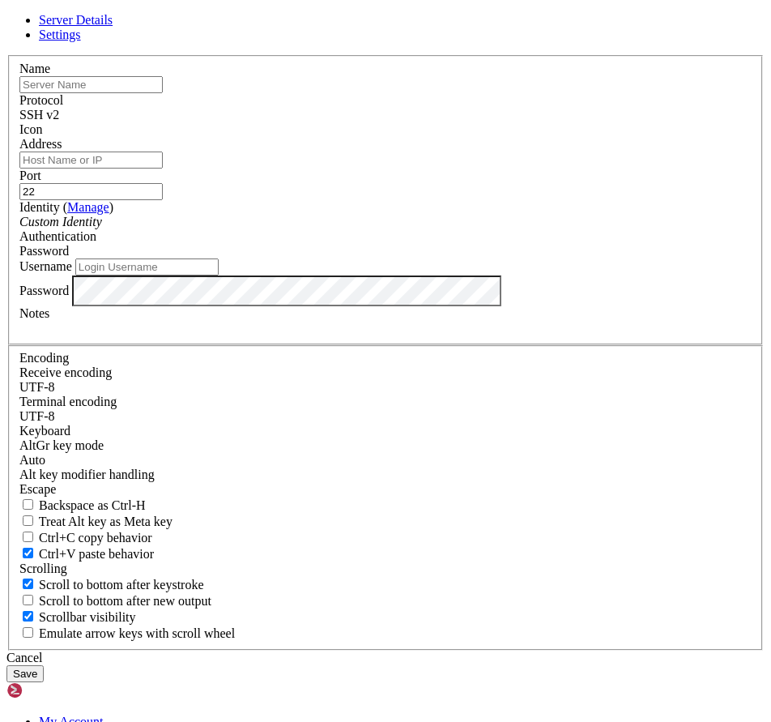
click at [163, 168] on input "Address" at bounding box center [90, 159] width 143 height 17
paste input "[DOMAIN_NAME]"
type input "[DOMAIN_NAME]"
click at [219, 275] on input "Username" at bounding box center [146, 266] width 143 height 17
type input "[PERSON_NAME]"
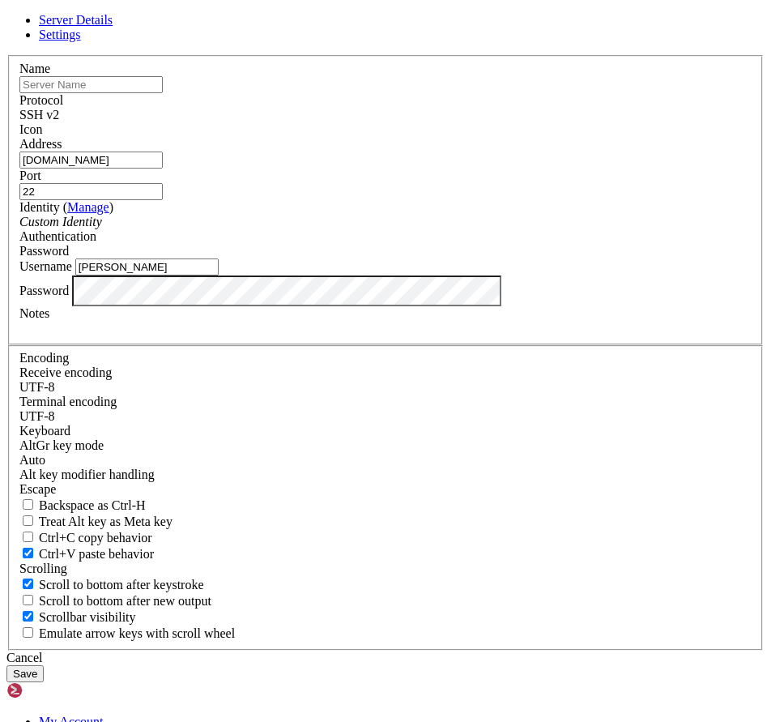
drag, startPoint x: 510, startPoint y: 262, endPoint x: 381, endPoint y: 269, distance: 129.0
click at [381, 269] on fieldset "Name Protocol SSH v2 Icon Address [DOMAIN_NAME] Port 22 ( Manage )" at bounding box center [385, 200] width 755 height 290
type input "8080"
click at [163, 93] on input "text" at bounding box center [90, 84] width 143 height 17
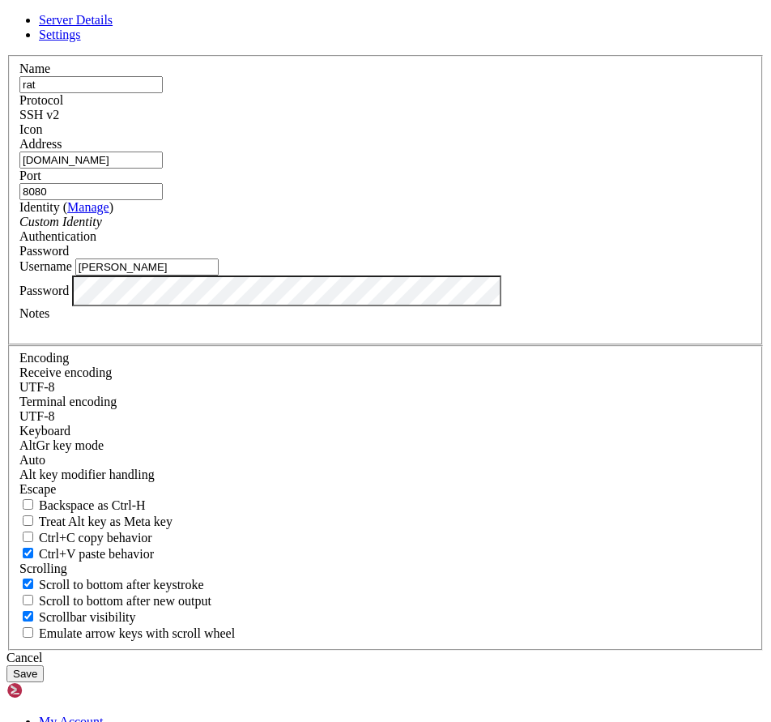
type input "rat"
type input "malware method"
click at [560, 650] on div "Cancel Save" at bounding box center [385, 666] width 758 height 32
click at [44, 665] on button "Save" at bounding box center [24, 673] width 37 height 17
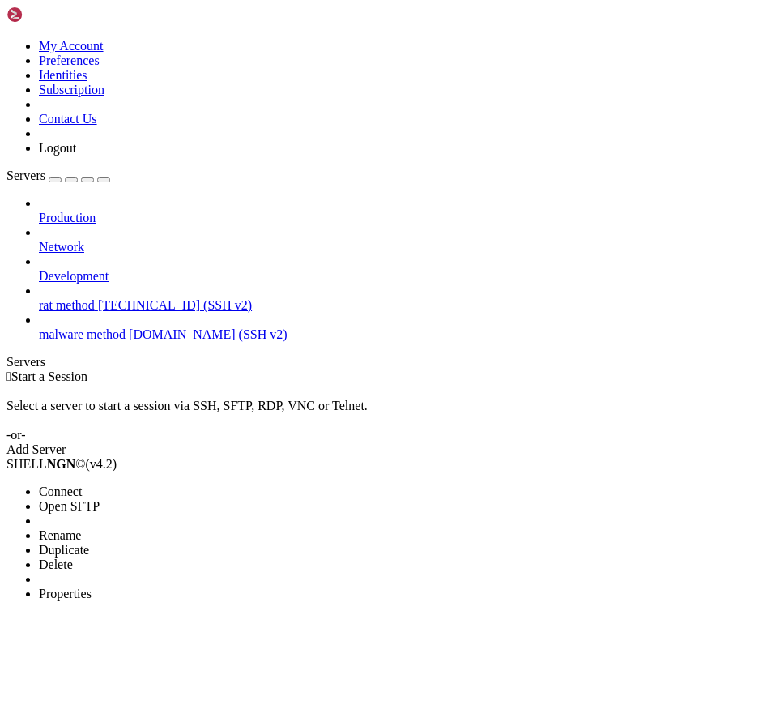
click at [62, 484] on li "Connect" at bounding box center [112, 491] width 147 height 15
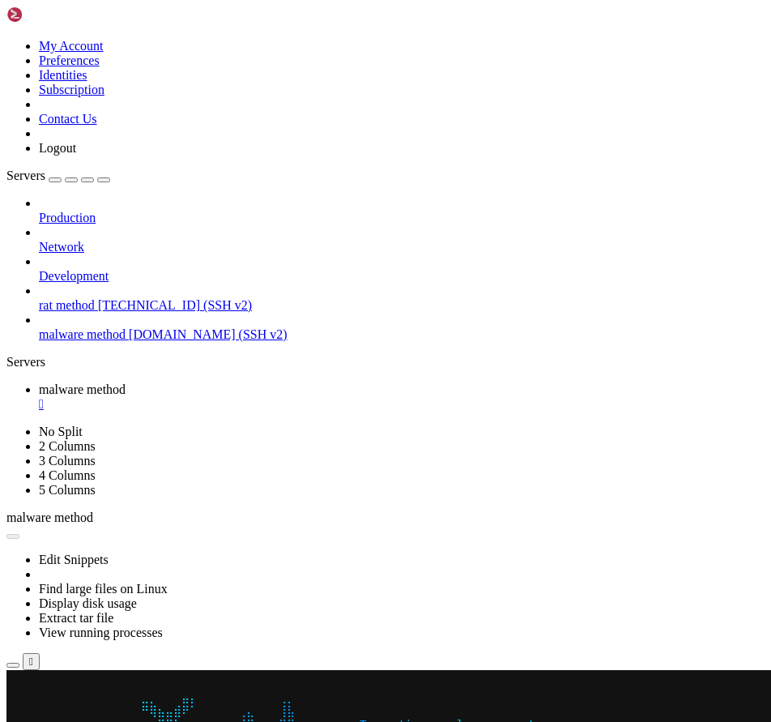
click at [71, 715] on button "Reconnect" at bounding box center [38, 723] width 65 height 17
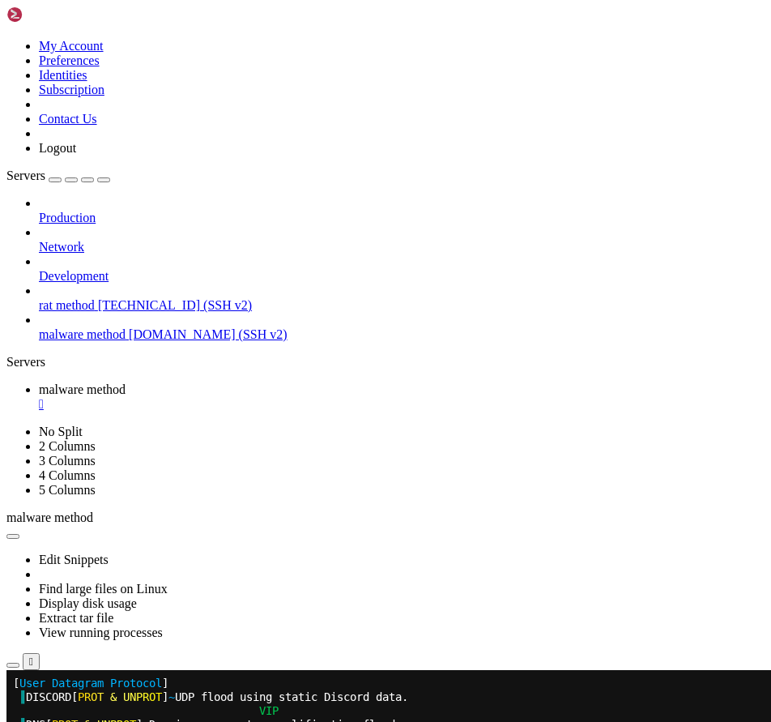
scroll to position [1335, 0]
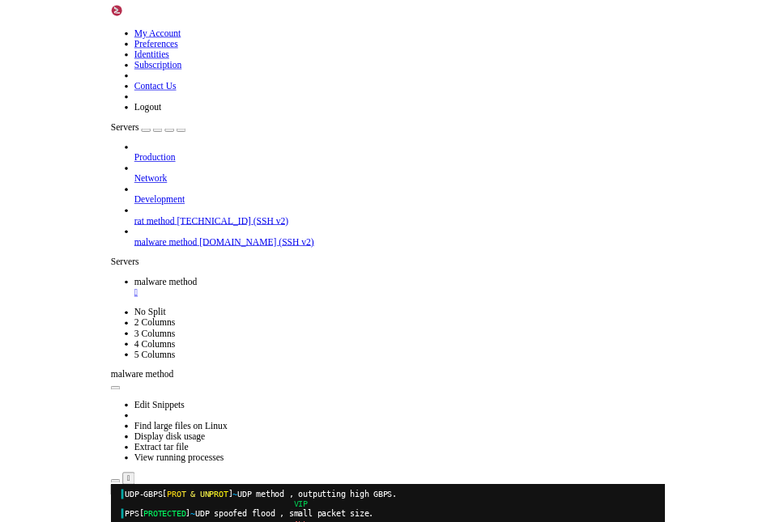
scroll to position [1363, 0]
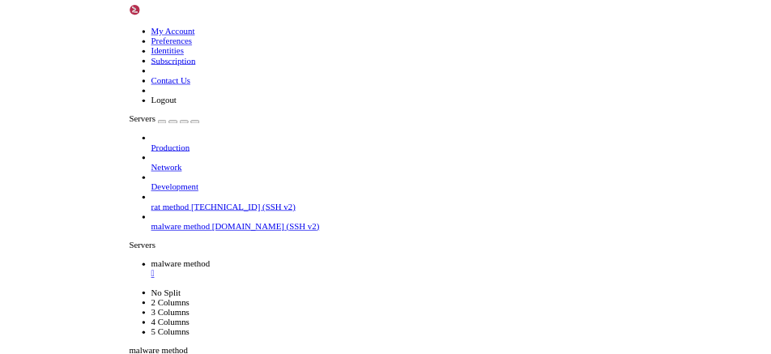
scroll to position [1377, 0]
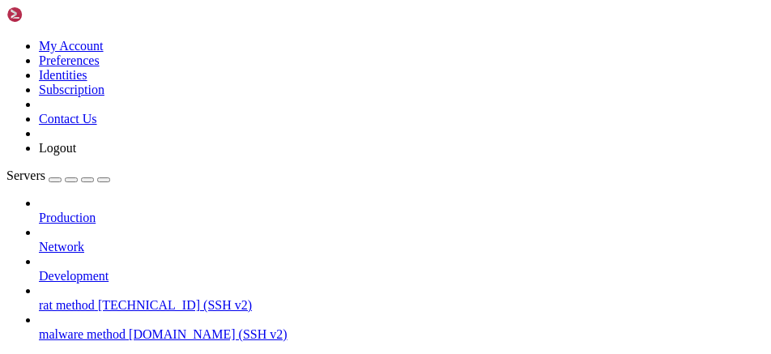
scroll to position [2120, 0]
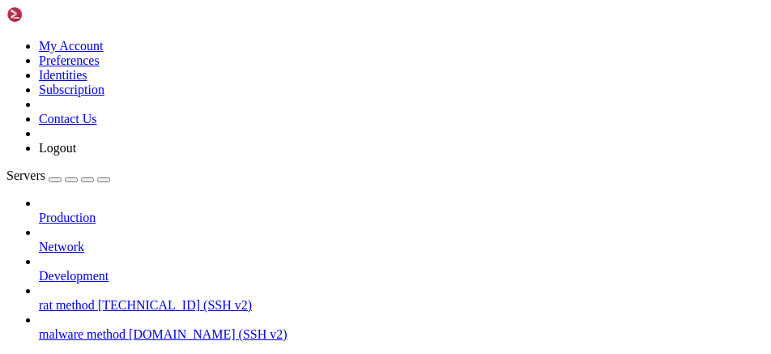
scroll to position [193, 0]
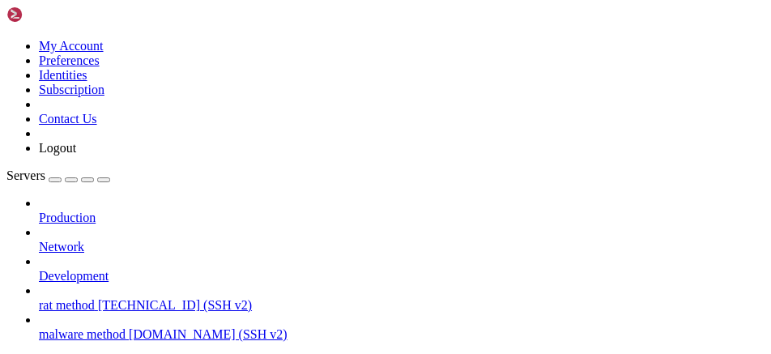
drag, startPoint x: 296, startPoint y: 831, endPoint x: 216, endPoint y: 802, distance: 84.5
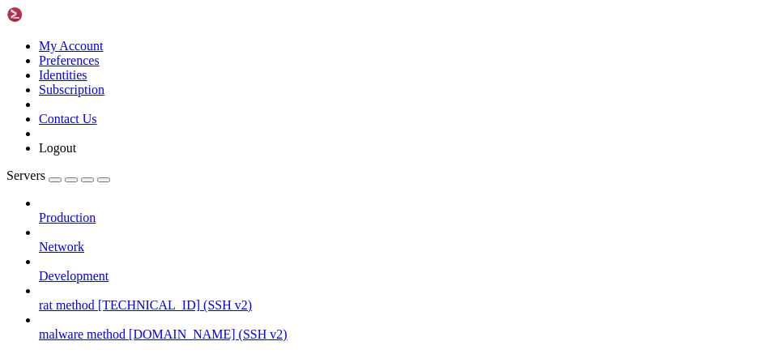
scroll to position [2808, 0]
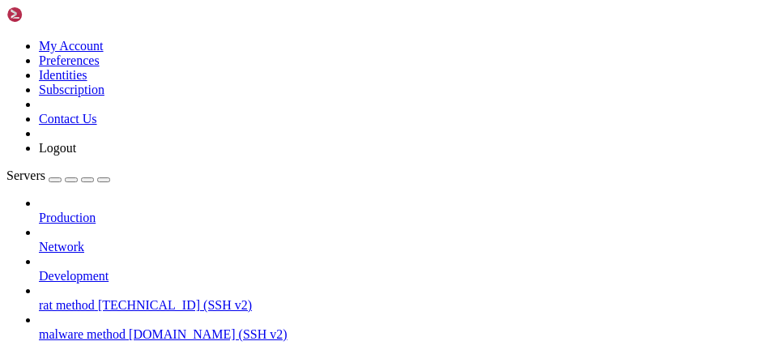
drag, startPoint x: 194, startPoint y: 784, endPoint x: 155, endPoint y: 833, distance: 62.4
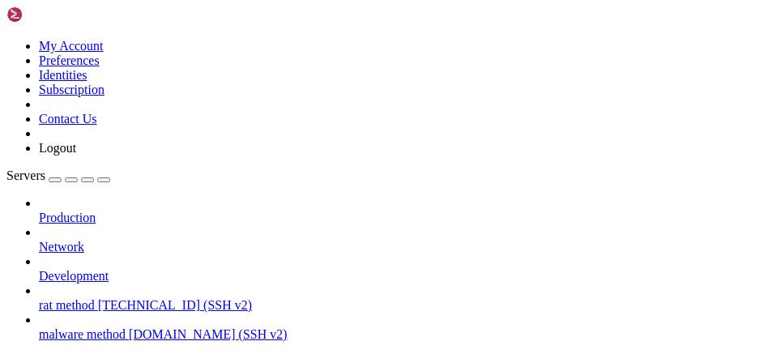
drag, startPoint x: 79, startPoint y: 745, endPoint x: 49, endPoint y: 834, distance: 94.0
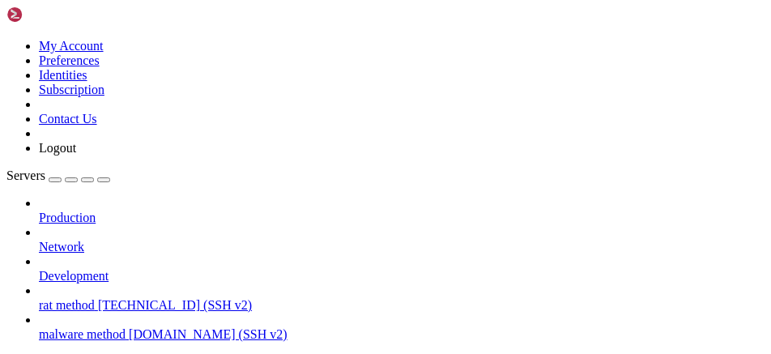
scroll to position [4433, 0]
drag, startPoint x: 176, startPoint y: 702, endPoint x: 139, endPoint y: 778, distance: 84.4
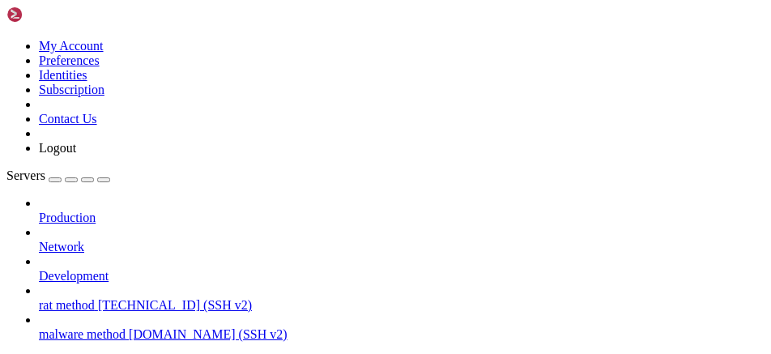
scroll to position [4791, 0]
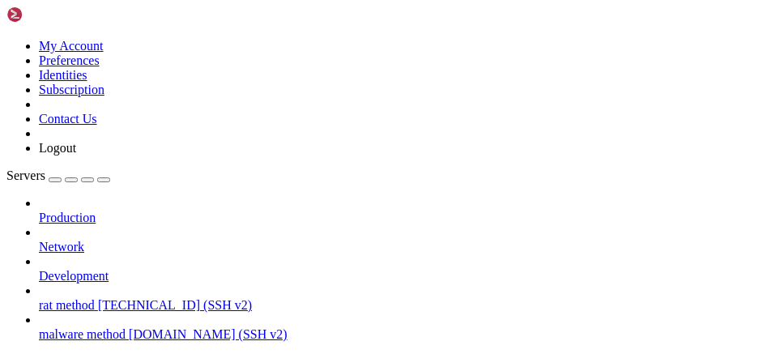
scroll to position [4818, 0]
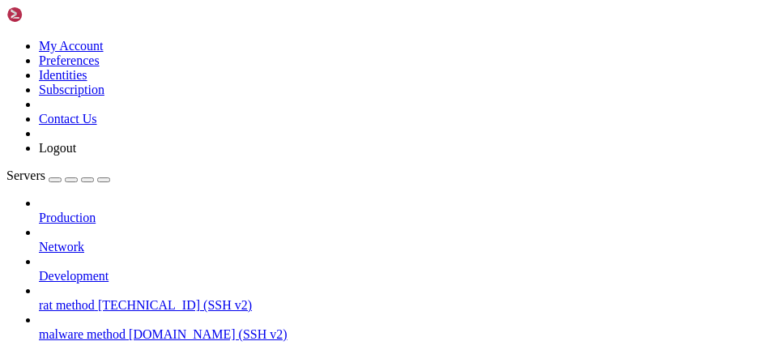
scroll to position [5300, 0]
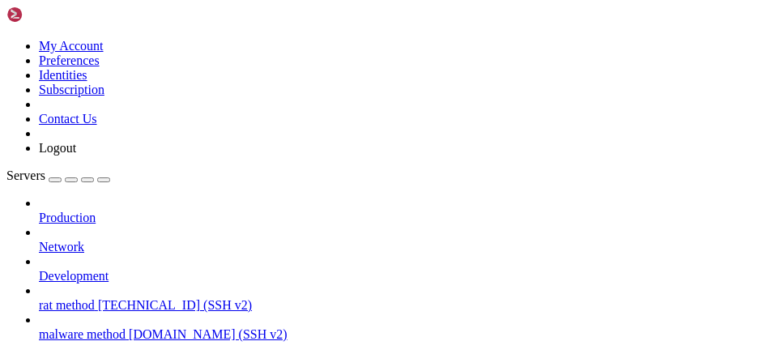
click at [95, 298] on span "rat method" at bounding box center [67, 305] width 56 height 14
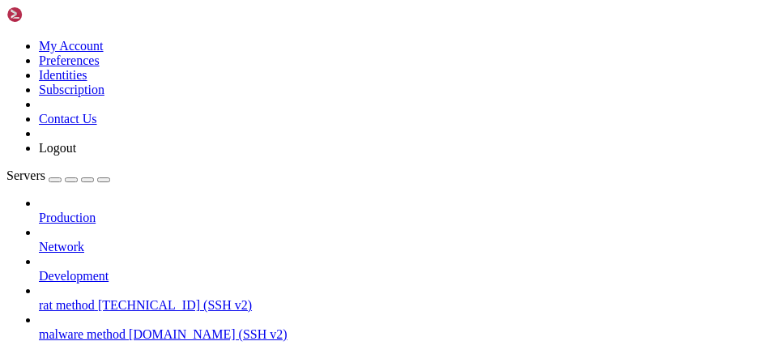
scroll to position [317, 0]
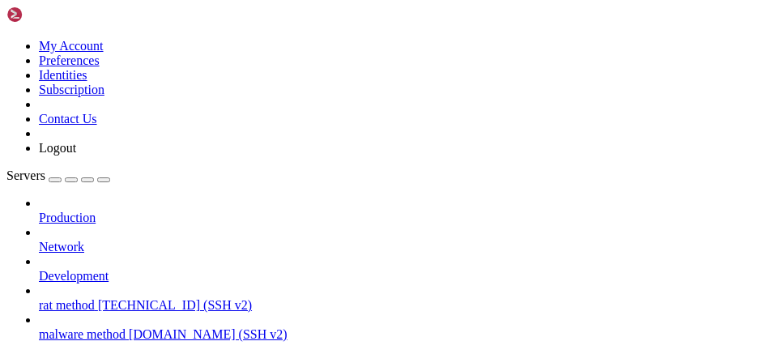
scroll to position [1446, 0]
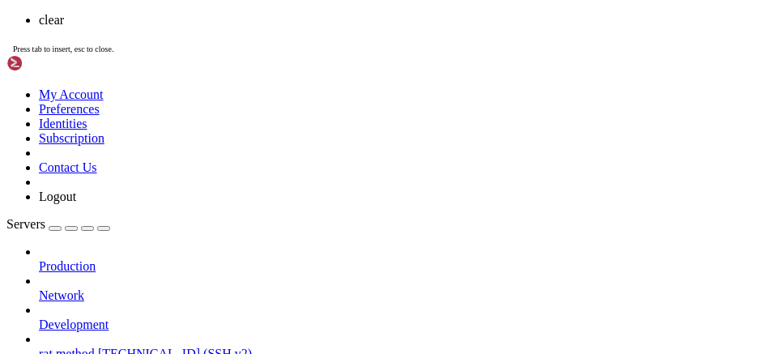
scroll to position [0, 0]
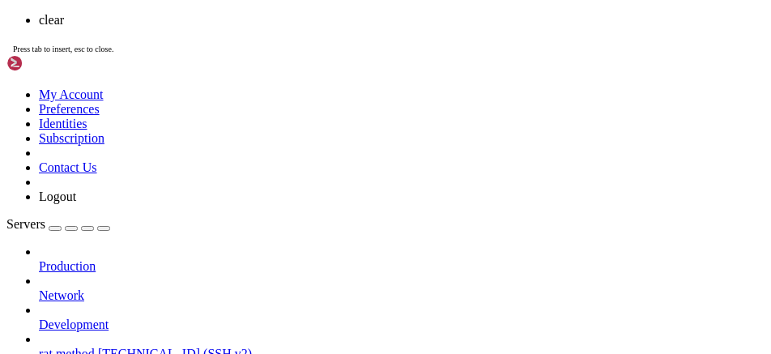
scroll to position [0, 0]
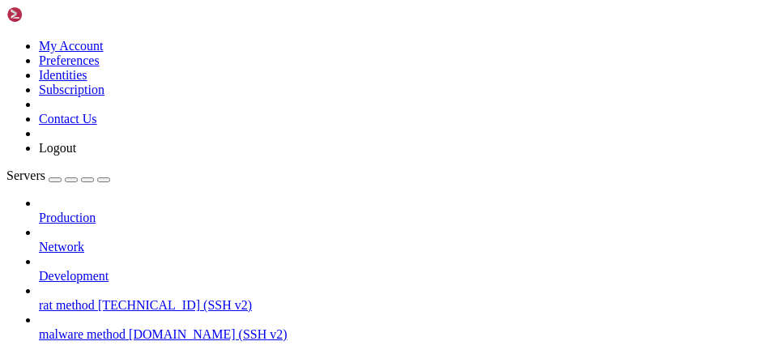
drag, startPoint x: 209, startPoint y: 707, endPoint x: 400, endPoint y: 787, distance: 207.2
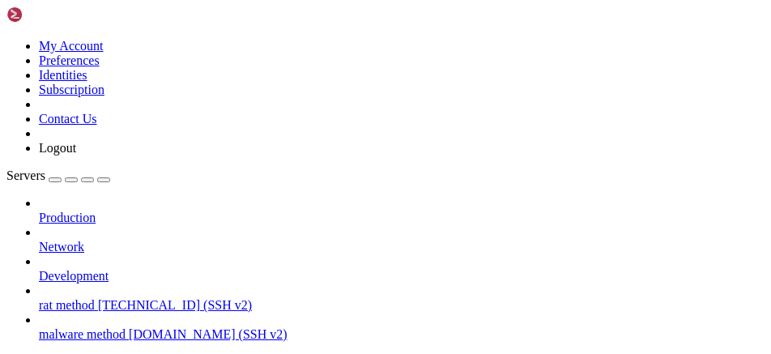
scroll to position [0, 0]
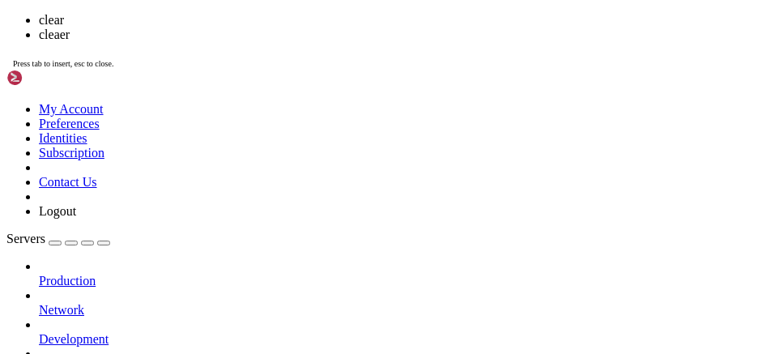
scroll to position [0, 0]
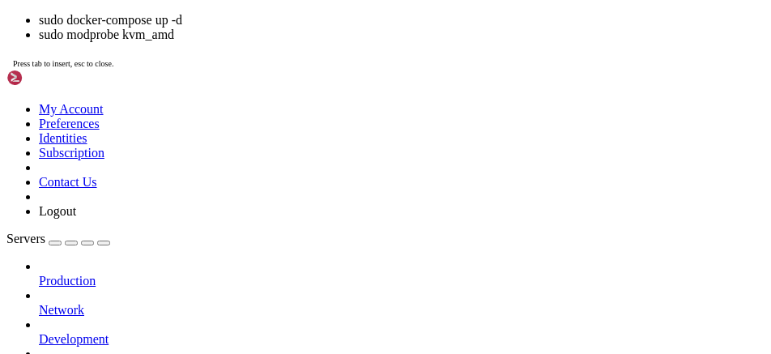
scroll to position [55, 0]
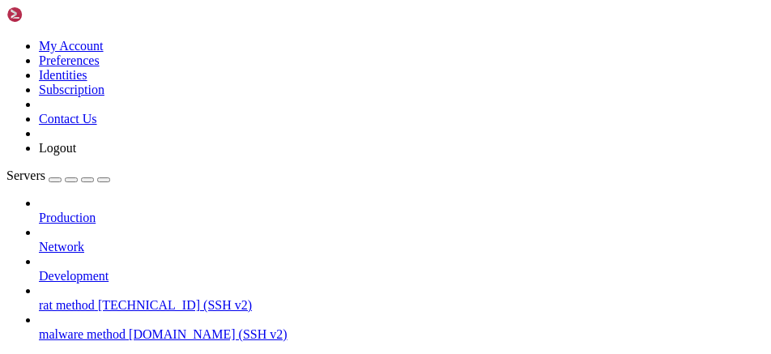
drag, startPoint x: 190, startPoint y: 907, endPoint x: 10, endPoint y: 683, distance: 287.3
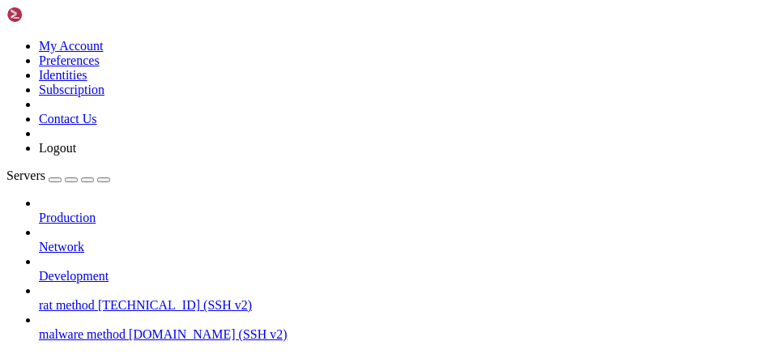
click at [156, 298] on link "rat method [TECHNICAL_ID] (SSH v2)" at bounding box center [402, 305] width 726 height 15
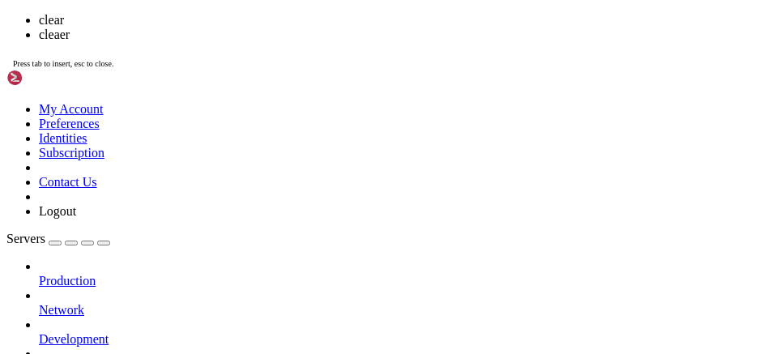
scroll to position [0, 0]
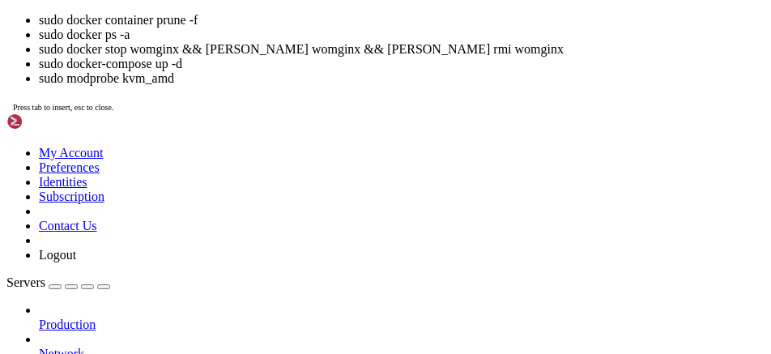
scroll to position [55, 0]
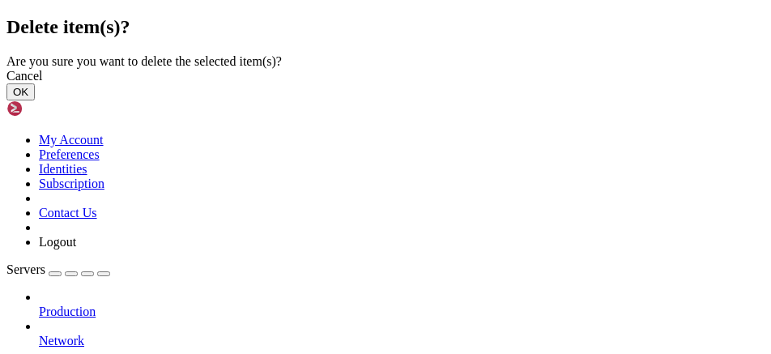
click at [35, 100] on button "OK" at bounding box center [20, 91] width 28 height 17
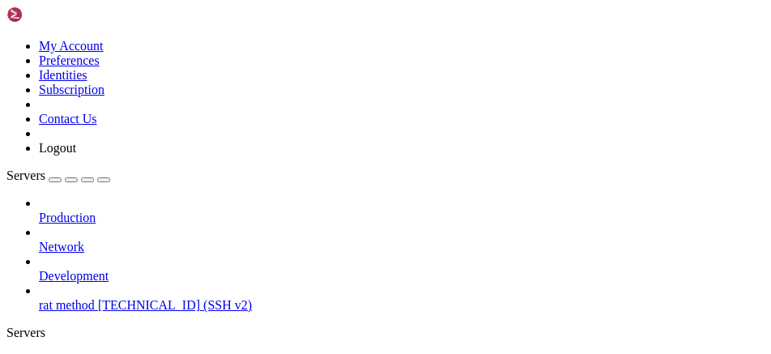
drag, startPoint x: 121, startPoint y: 96, endPoint x: 25, endPoint y: 87, distance: 96.9
